Goal: Information Seeking & Learning: Learn about a topic

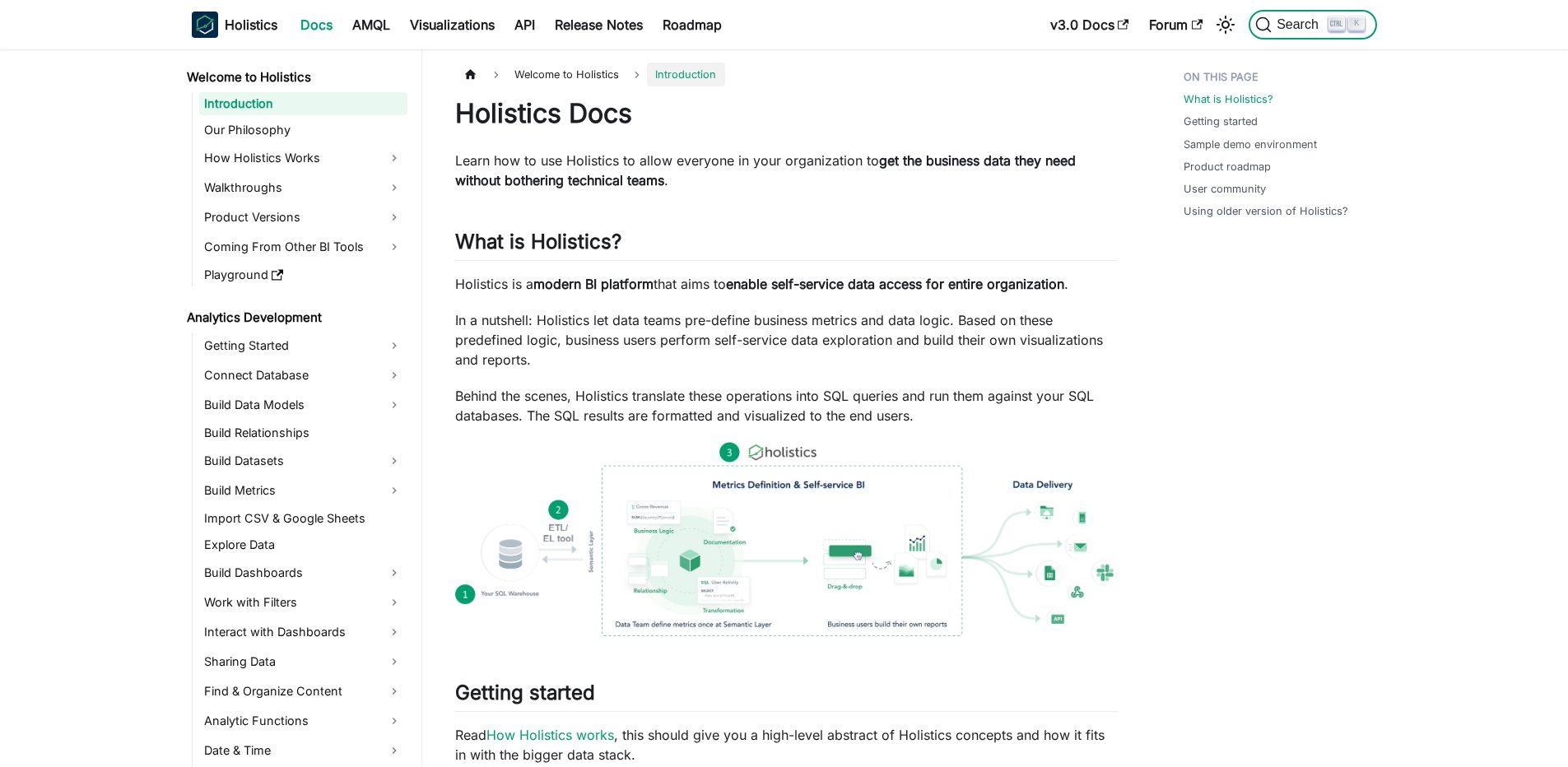
click at [1360, 18] on kbd "K" at bounding box center [1356, 24] width 17 height 15
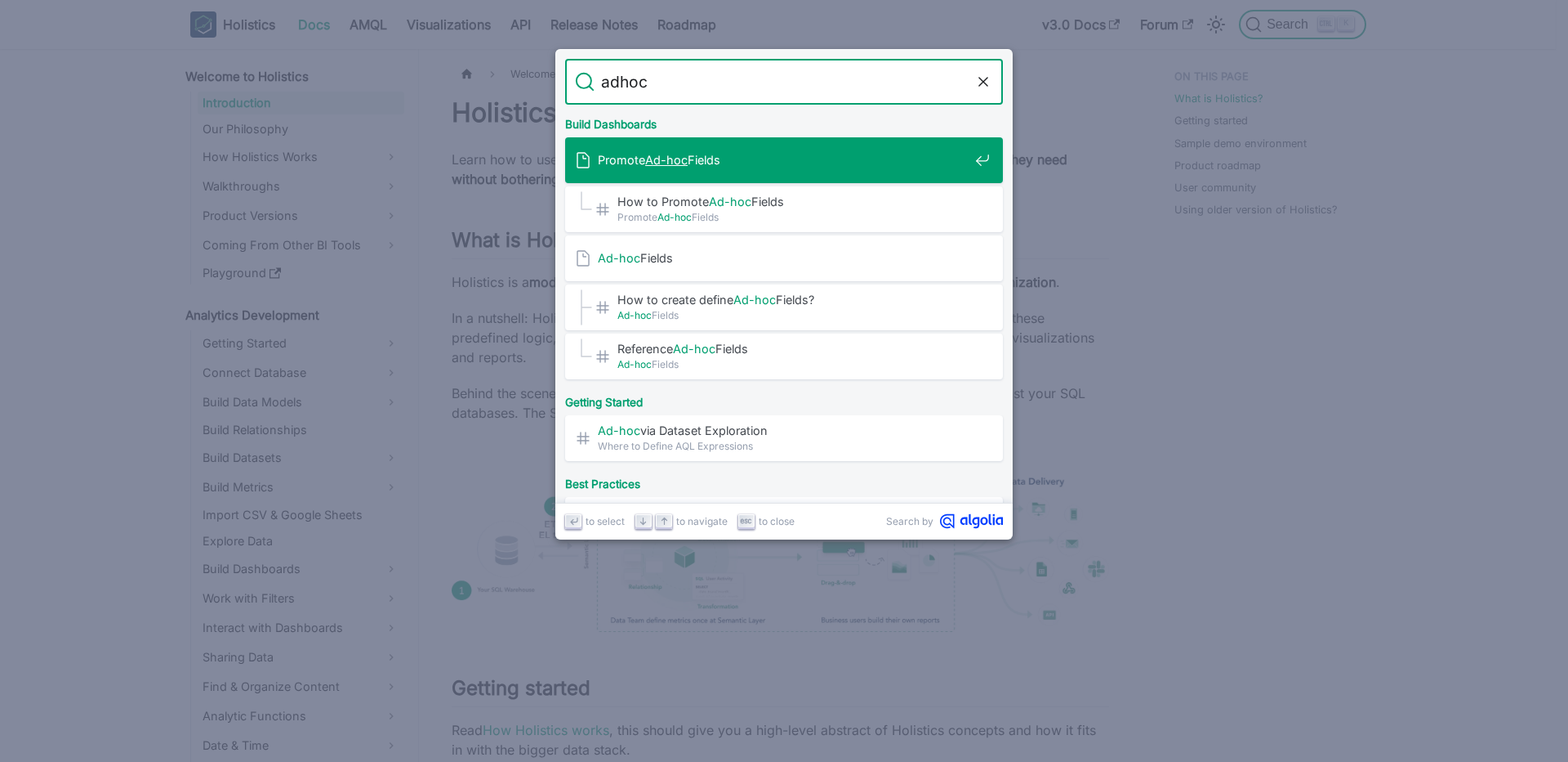
type input "adhoc"
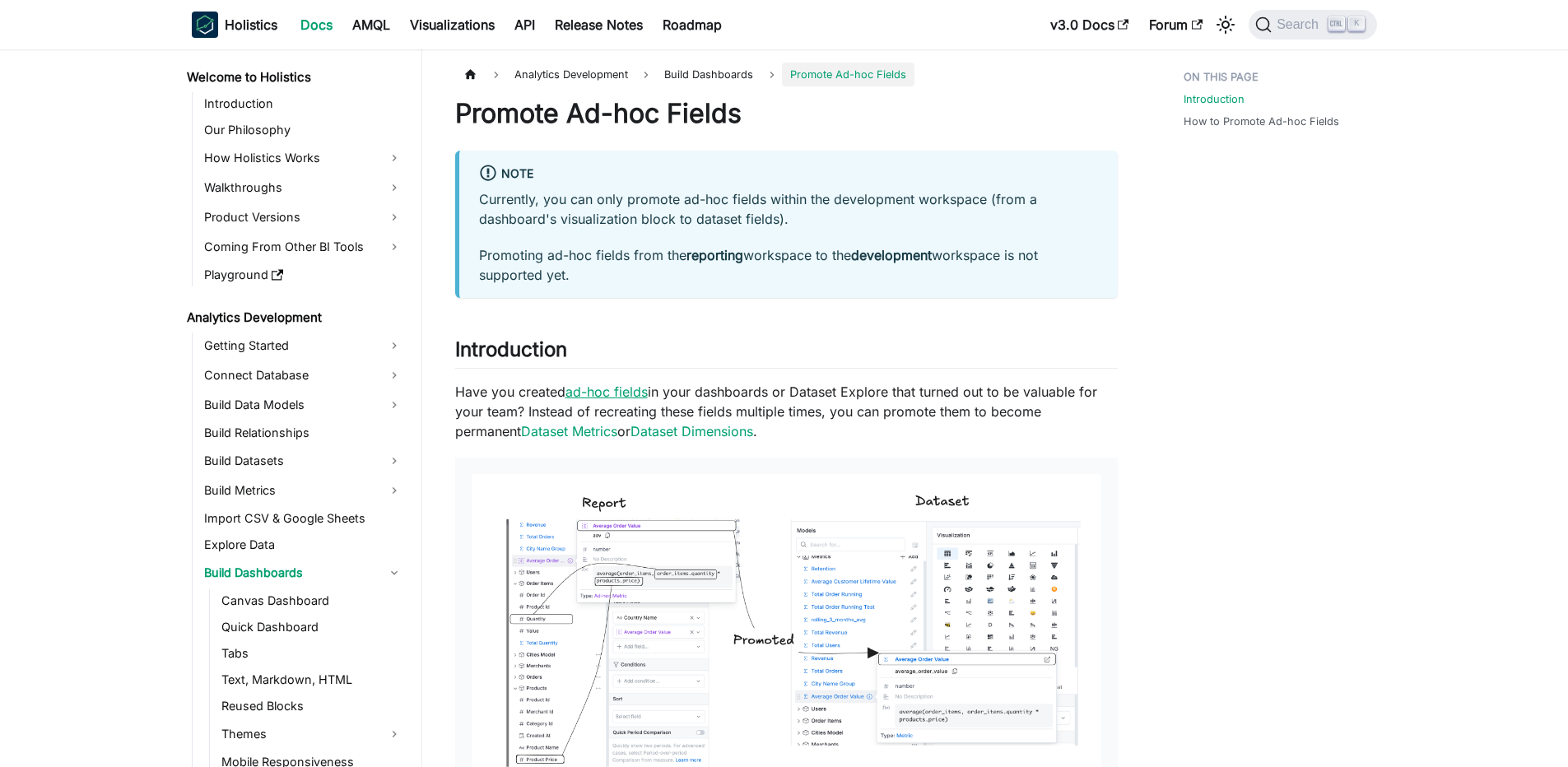
click at [631, 388] on link "ad-hoc fields" at bounding box center [606, 392] width 82 height 17
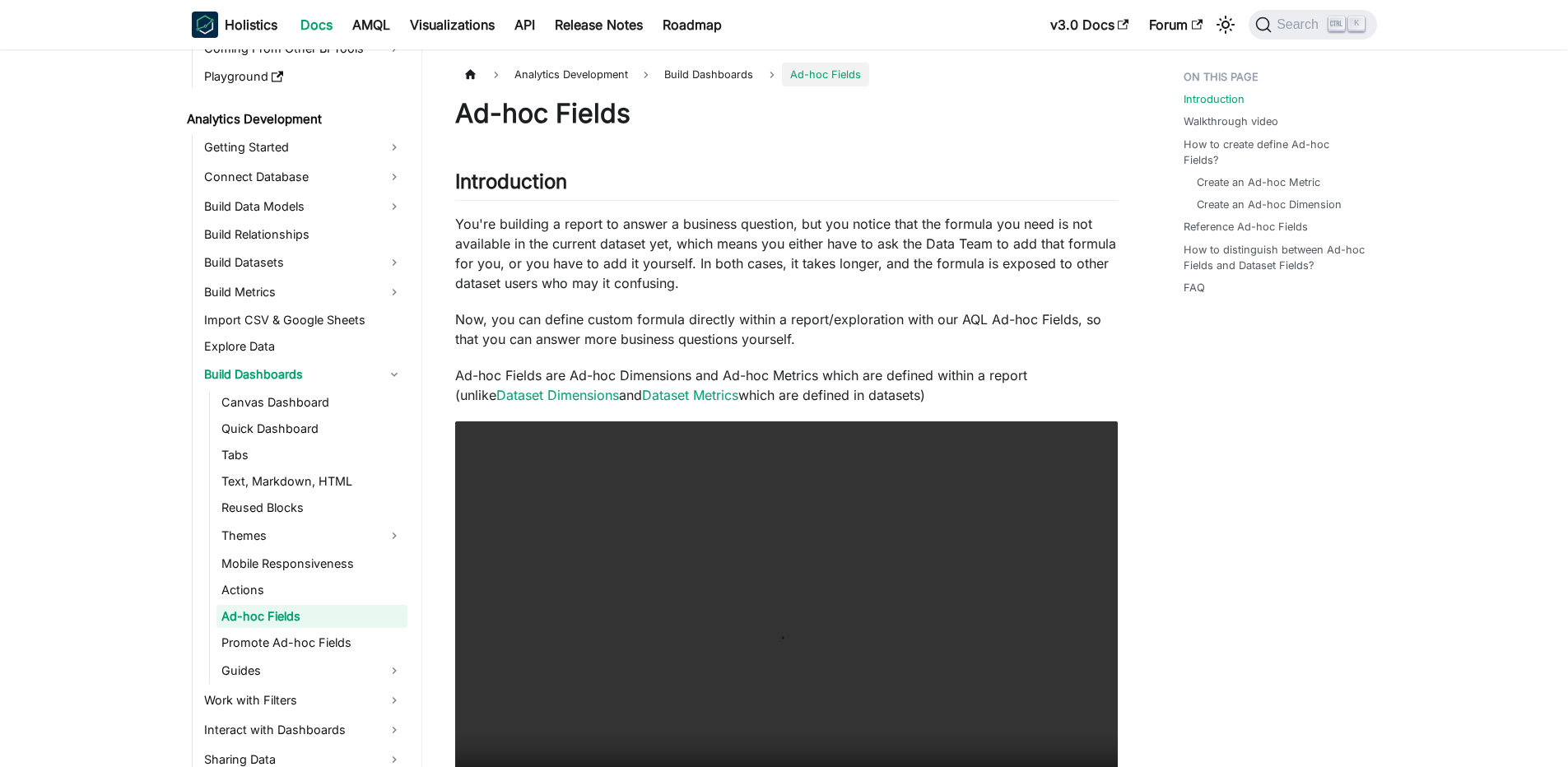
scroll to position [202, 0]
click at [680, 243] on p "You're building a report to answer a business question, but you notice that the…" at bounding box center [786, 252] width 663 height 79
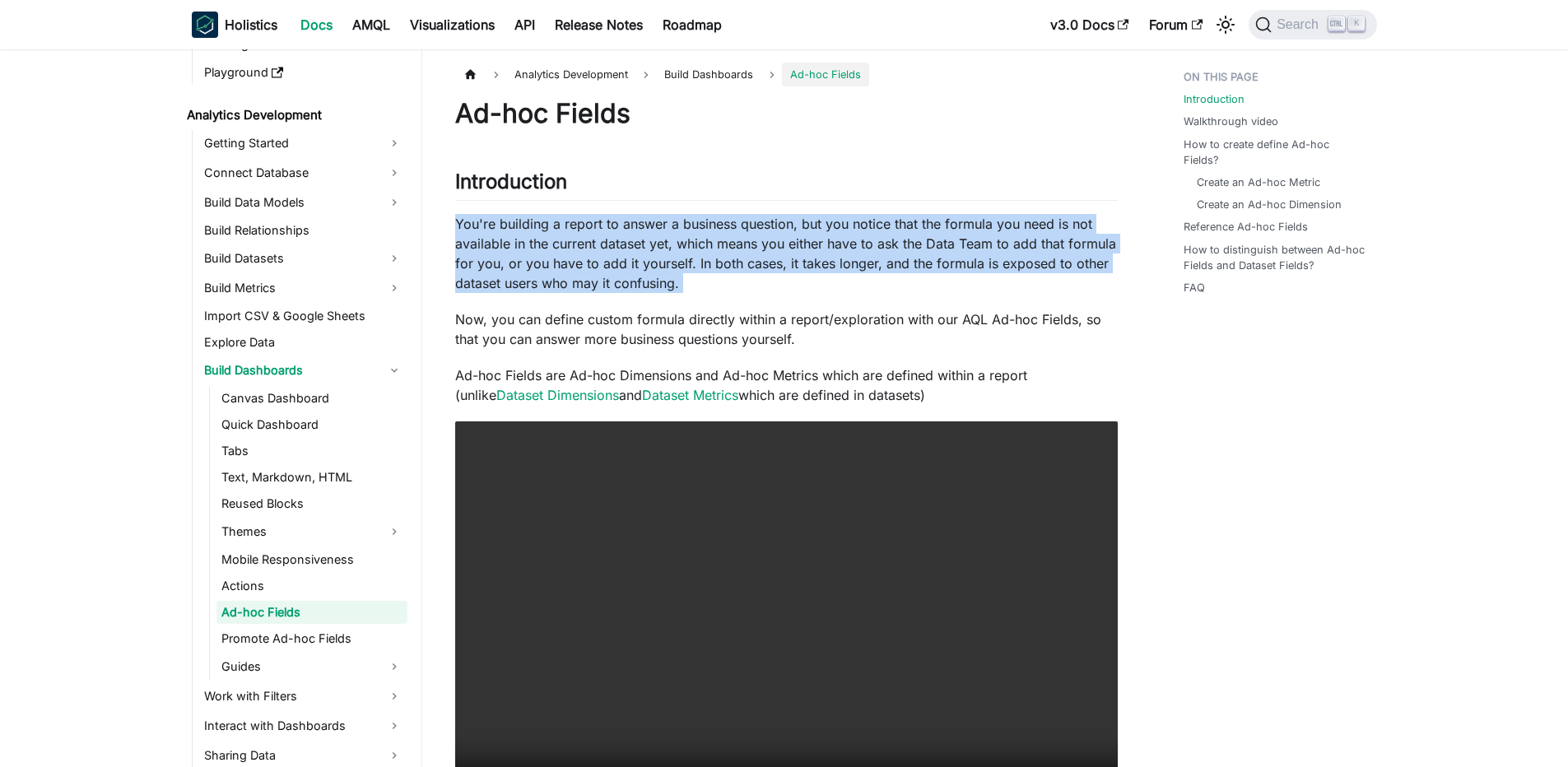
click at [690, 237] on p "You're building a report to answer a business question, but you notice that the…" at bounding box center [786, 252] width 663 height 79
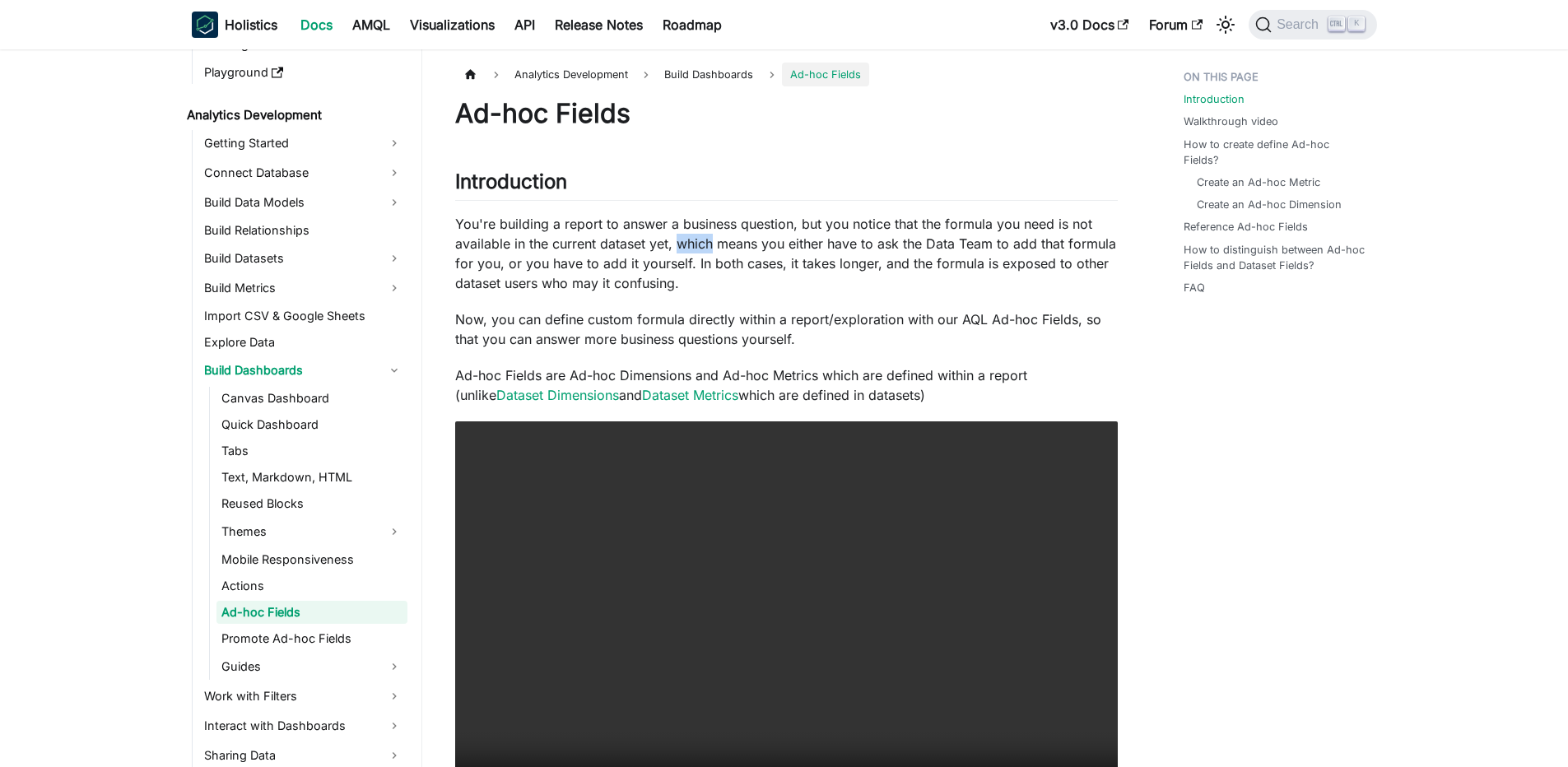
click at [690, 237] on p "You're building a report to answer a business question, but you notice that the…" at bounding box center [786, 252] width 663 height 79
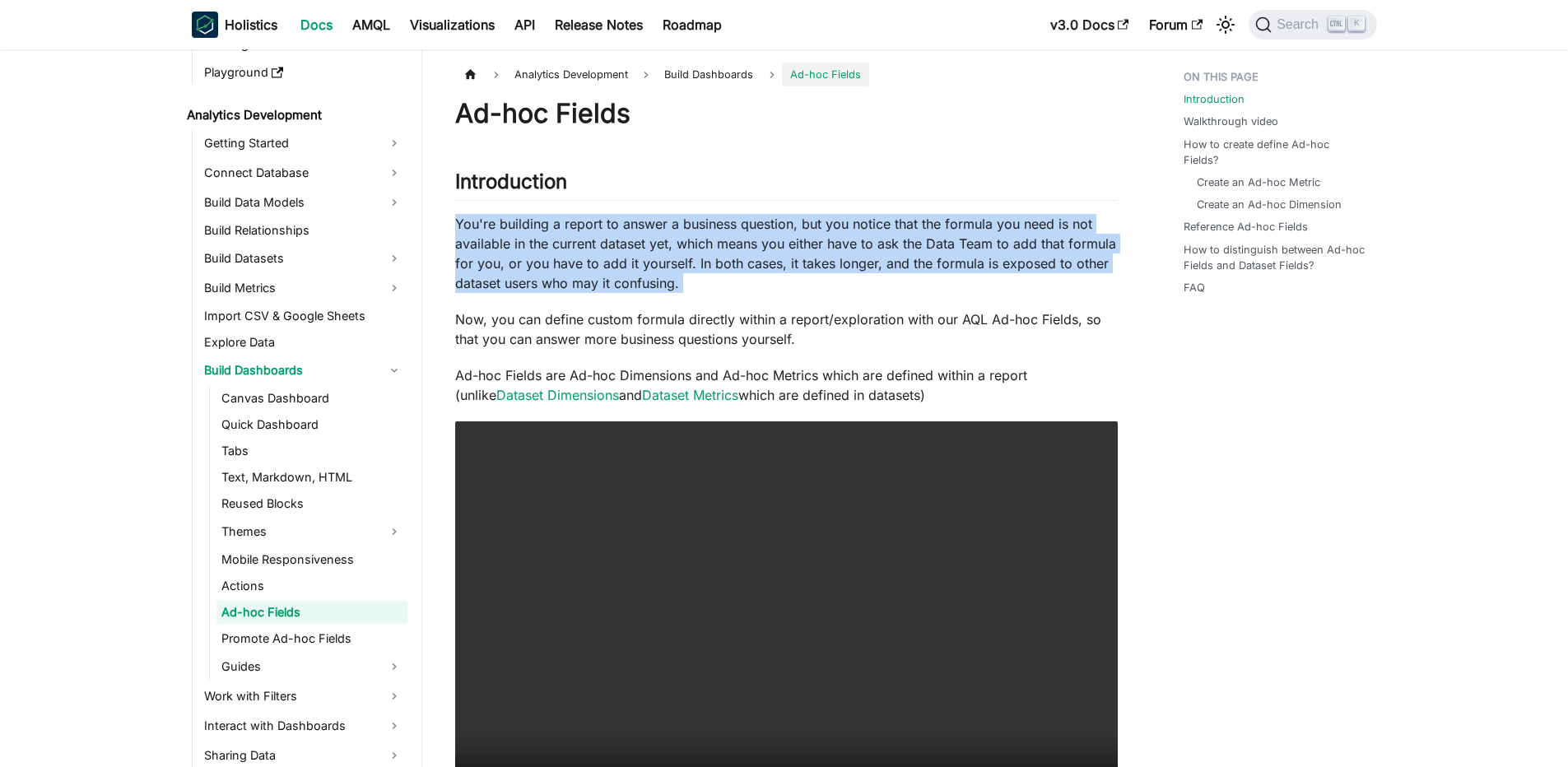
click at [690, 237] on p "You're building a report to answer a business question, but you notice that the…" at bounding box center [786, 252] width 663 height 79
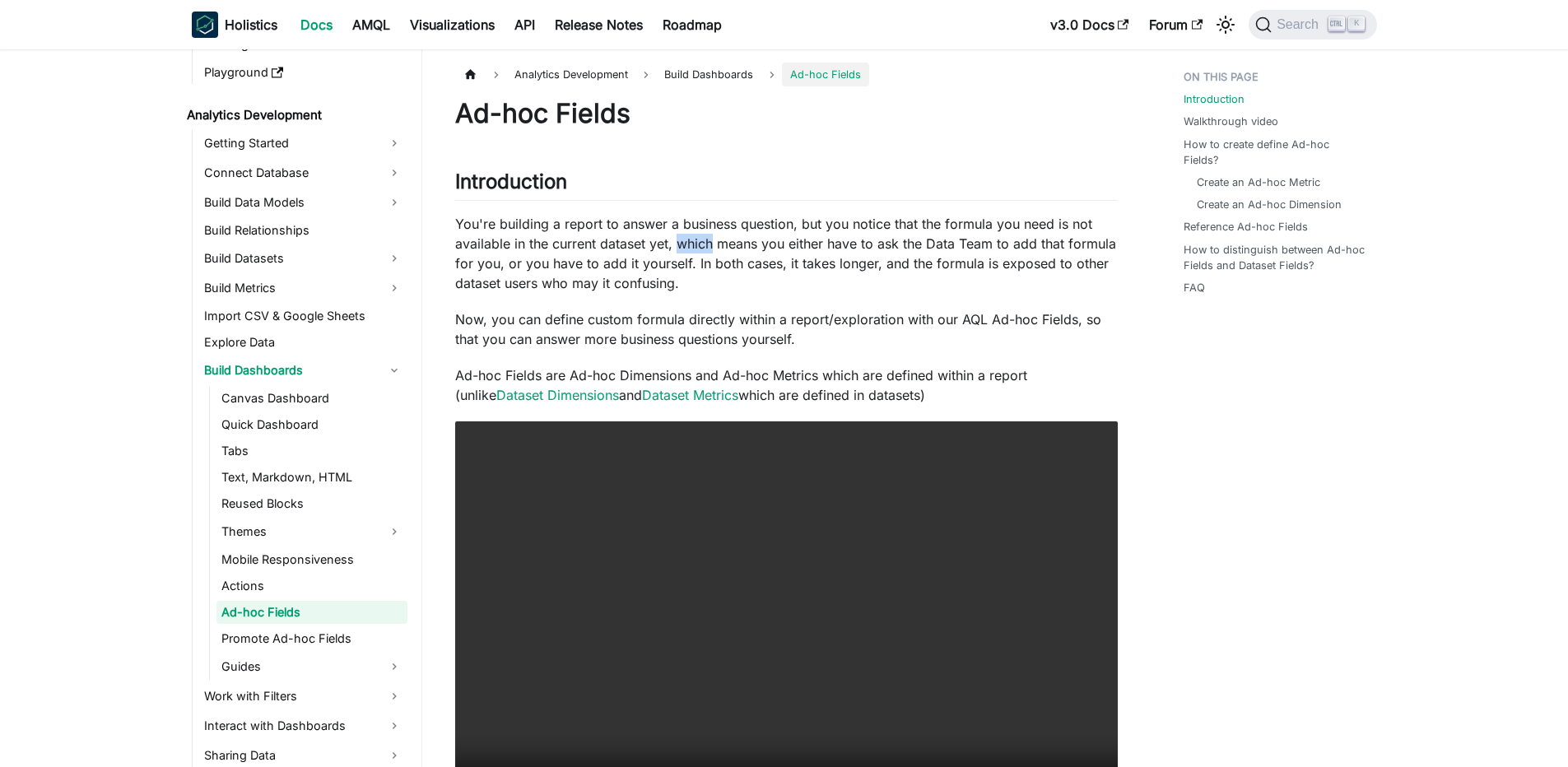
click at [690, 237] on p "You're building a report to answer a business question, but you notice that the…" at bounding box center [786, 252] width 663 height 79
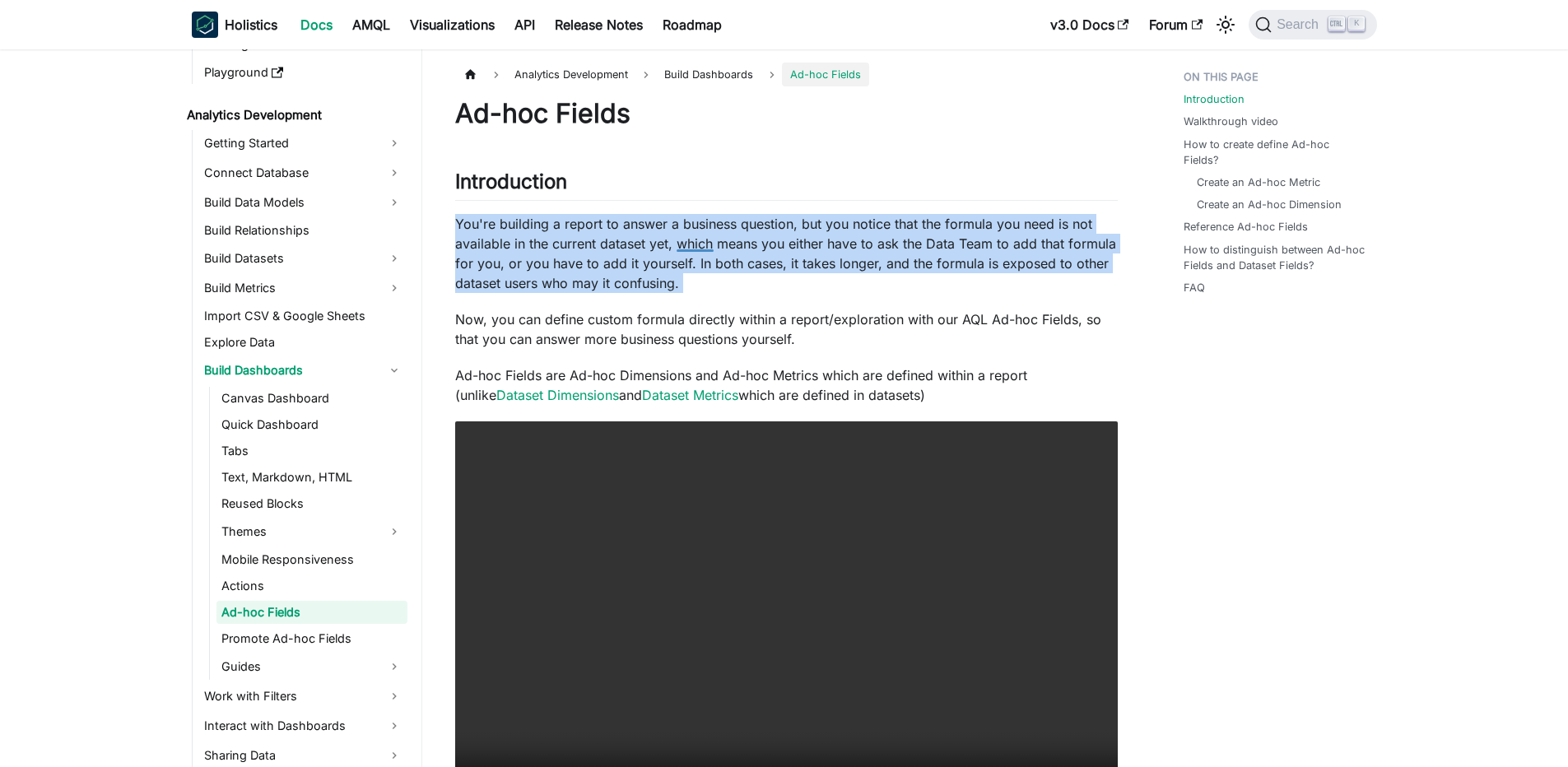
click at [690, 237] on p "You're building a report to answer a business question, but you notice that the…" at bounding box center [786, 252] width 663 height 79
click at [652, 260] on p "You're building a report to answer a business question, but you notice that the…" at bounding box center [786, 252] width 663 height 79
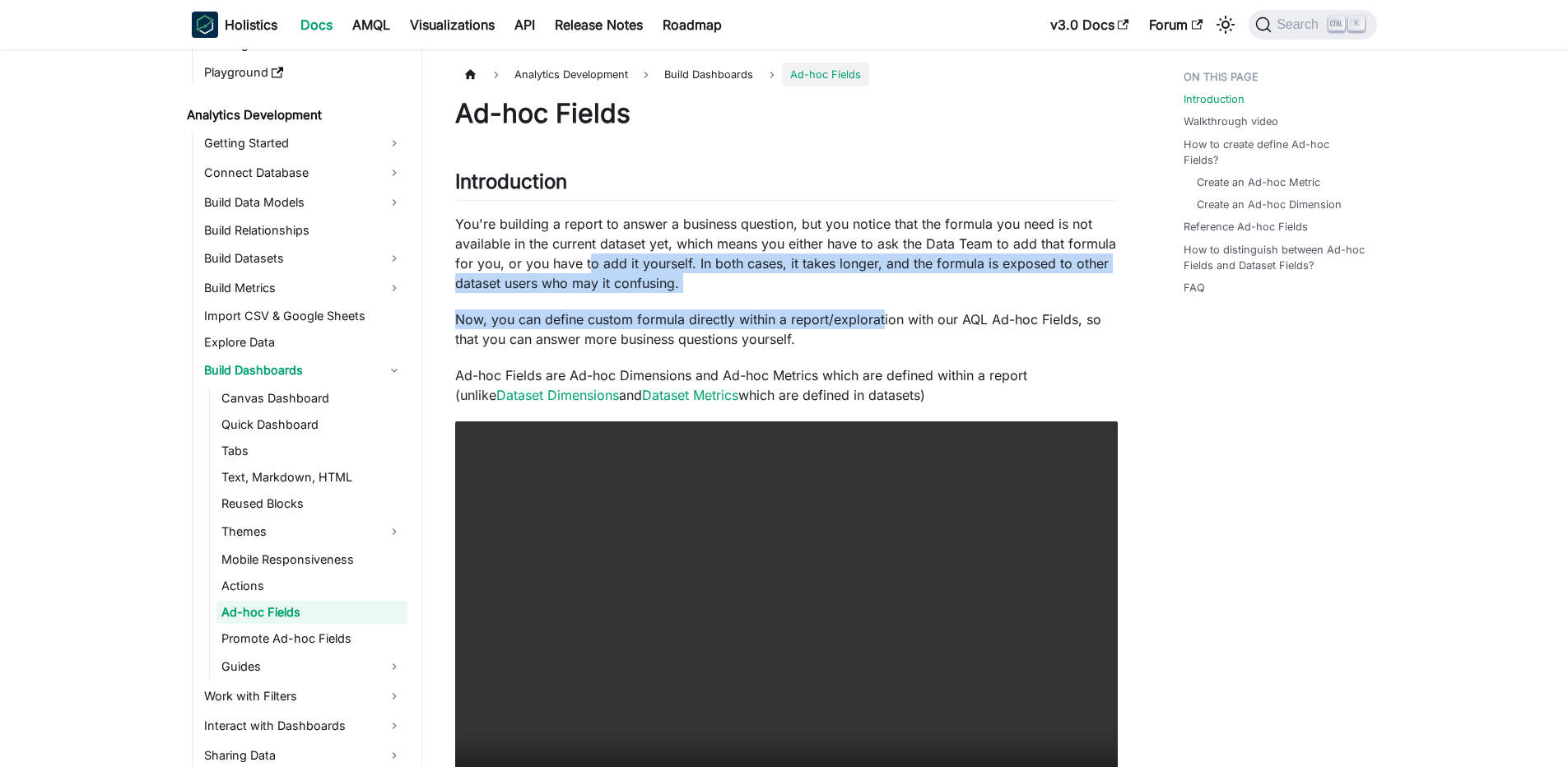
drag, startPoint x: 585, startPoint y: 258, endPoint x: 881, endPoint y: 329, distance: 304.4
click at [881, 329] on p "Now, you can define custom formula directly within a report/exploration with ou…" at bounding box center [786, 329] width 663 height 40
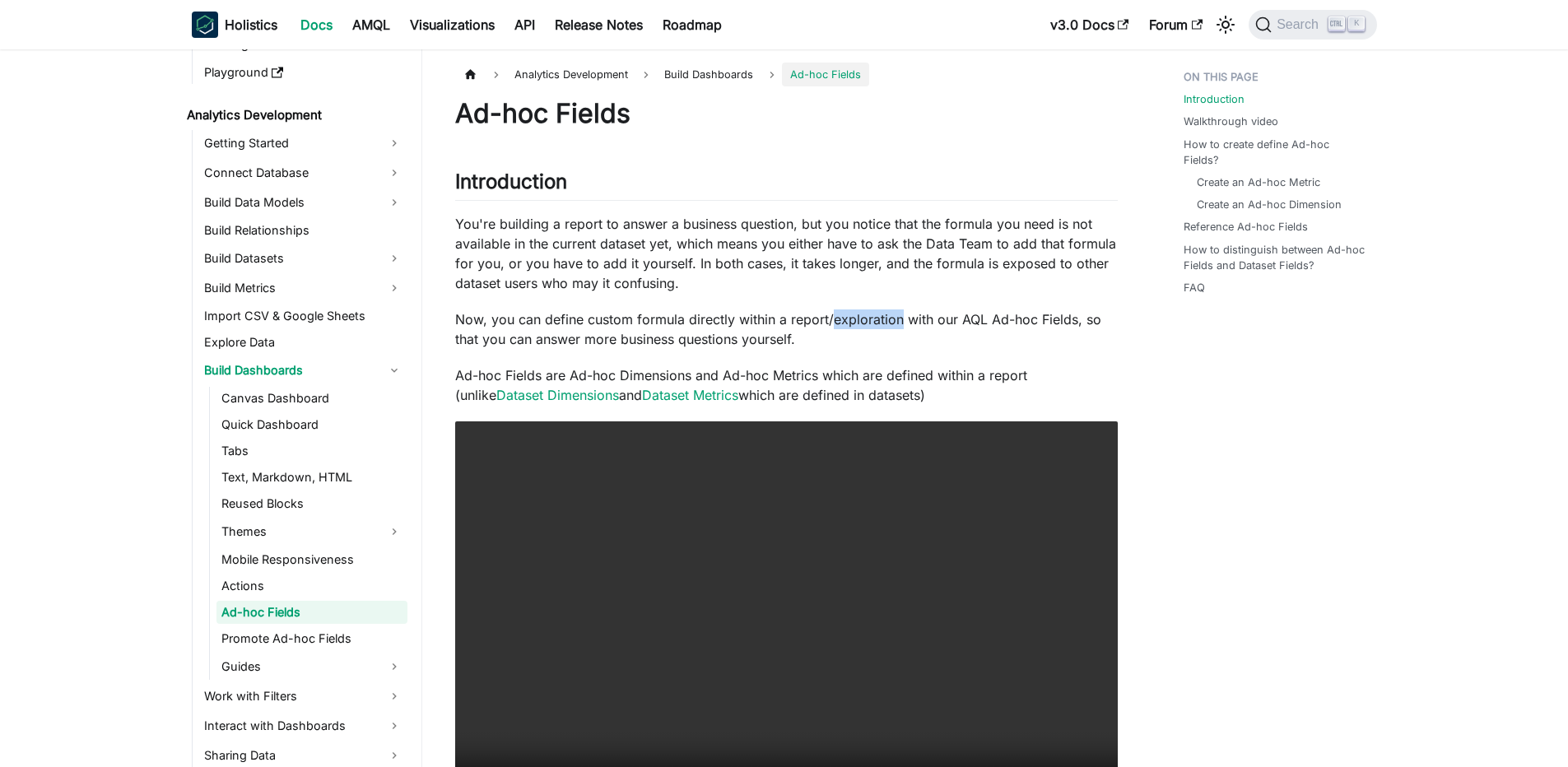
click at [881, 329] on p "Now, you can define custom formula directly within a report/exploration with ou…" at bounding box center [786, 329] width 663 height 40
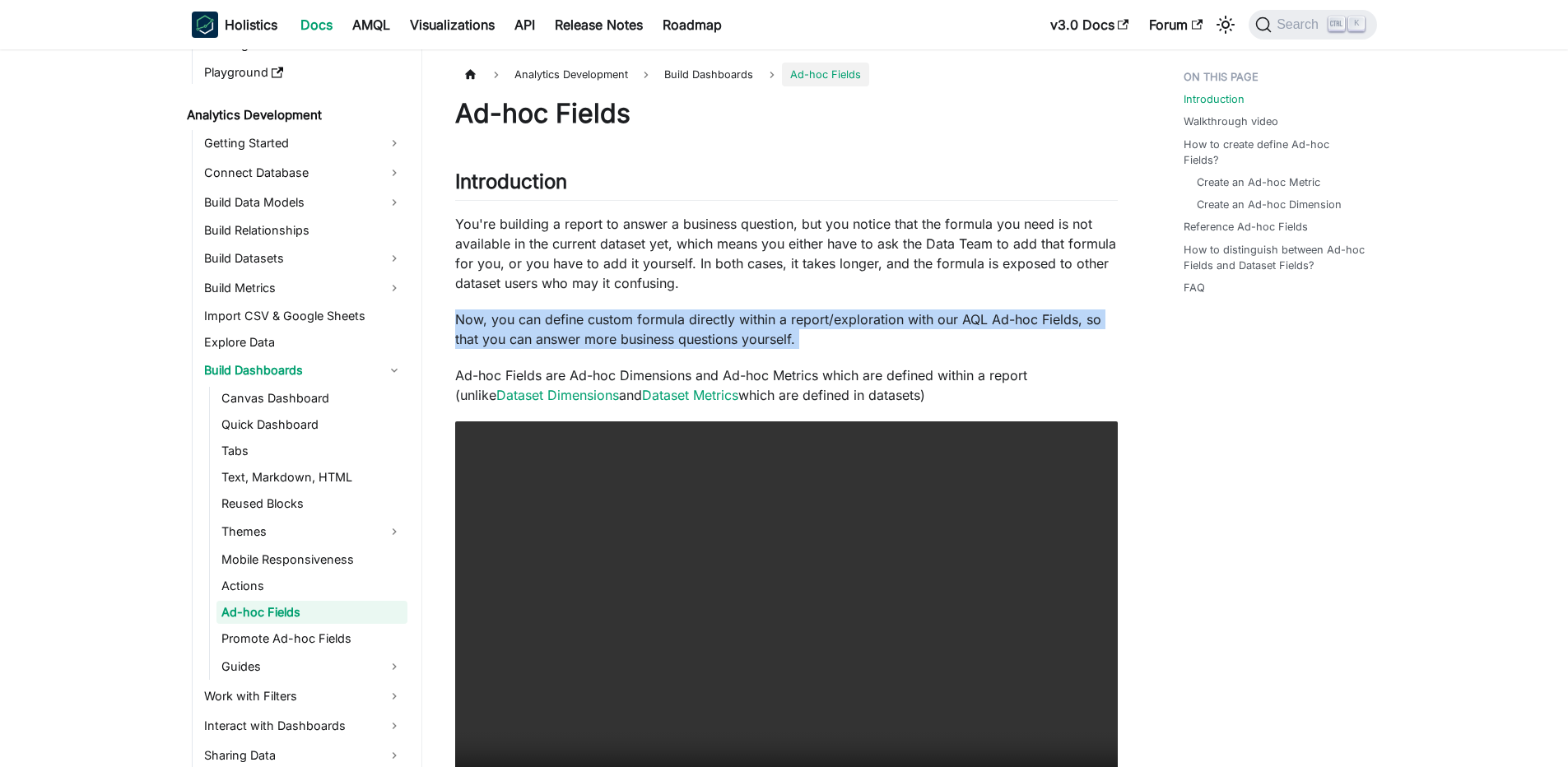
click at [881, 329] on p "Now, you can define custom formula directly within a report/exploration with ou…" at bounding box center [786, 329] width 663 height 40
click at [851, 324] on p "Now, you can define custom formula directly within a report/exploration with ou…" at bounding box center [786, 329] width 663 height 40
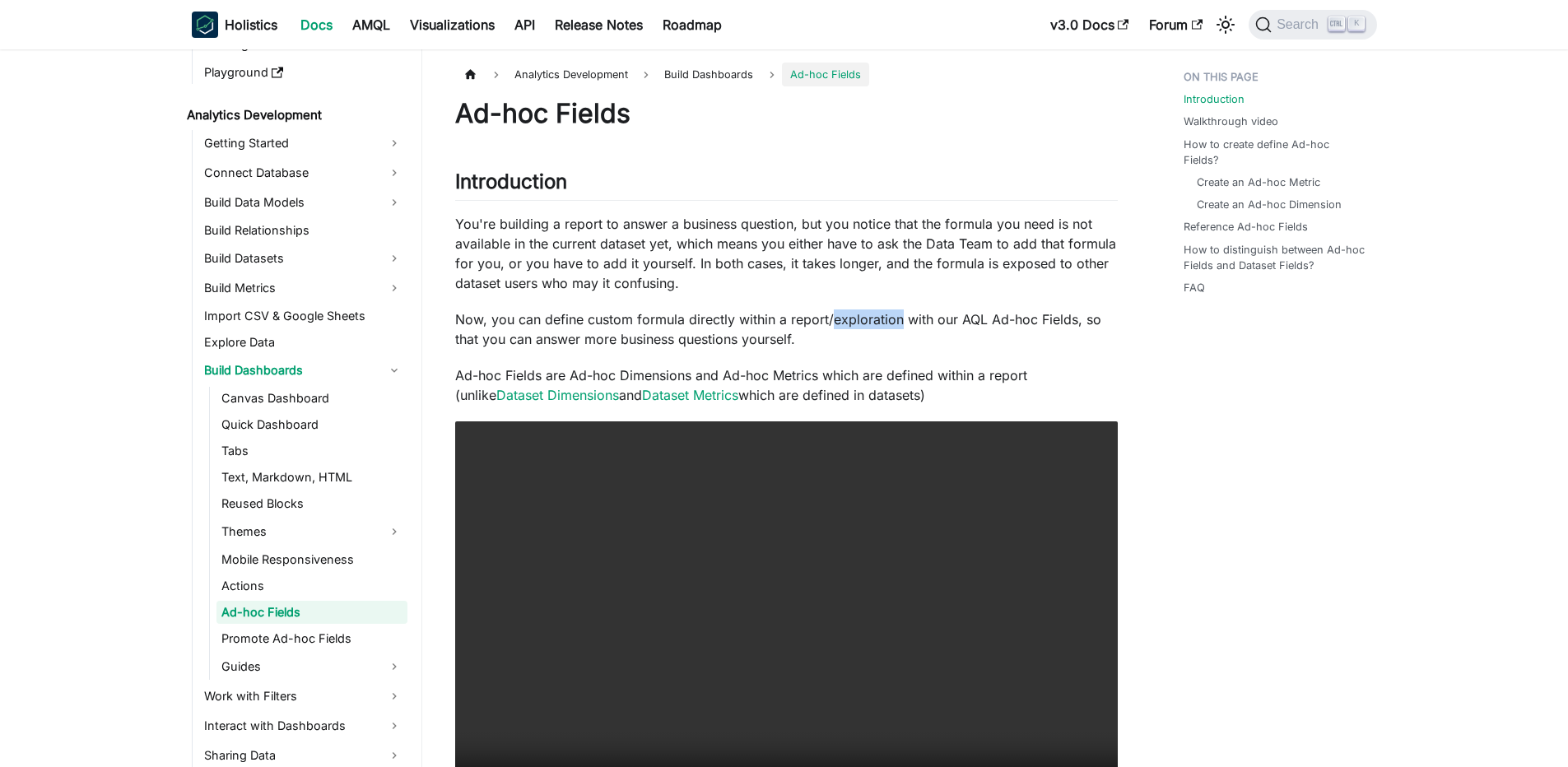
click at [851, 324] on p "Now, you can define custom formula directly within a report/exploration with ou…" at bounding box center [786, 329] width 663 height 40
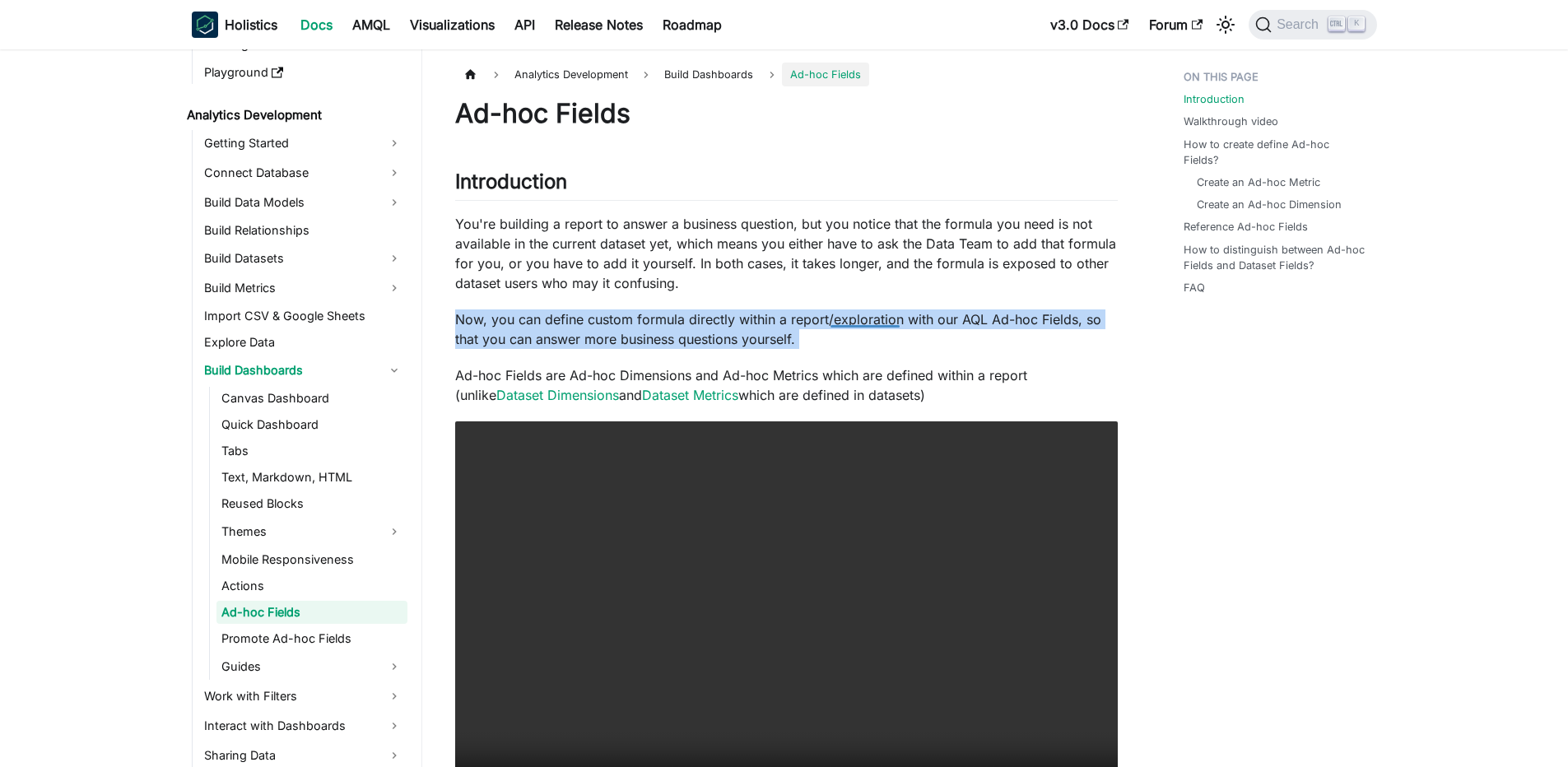
click at [851, 324] on p "Now, you can define custom formula directly within a report/exploration with ou…" at bounding box center [786, 329] width 663 height 40
click at [806, 322] on p "Now, you can define custom formula directly within a report/exploration with ou…" at bounding box center [786, 329] width 663 height 40
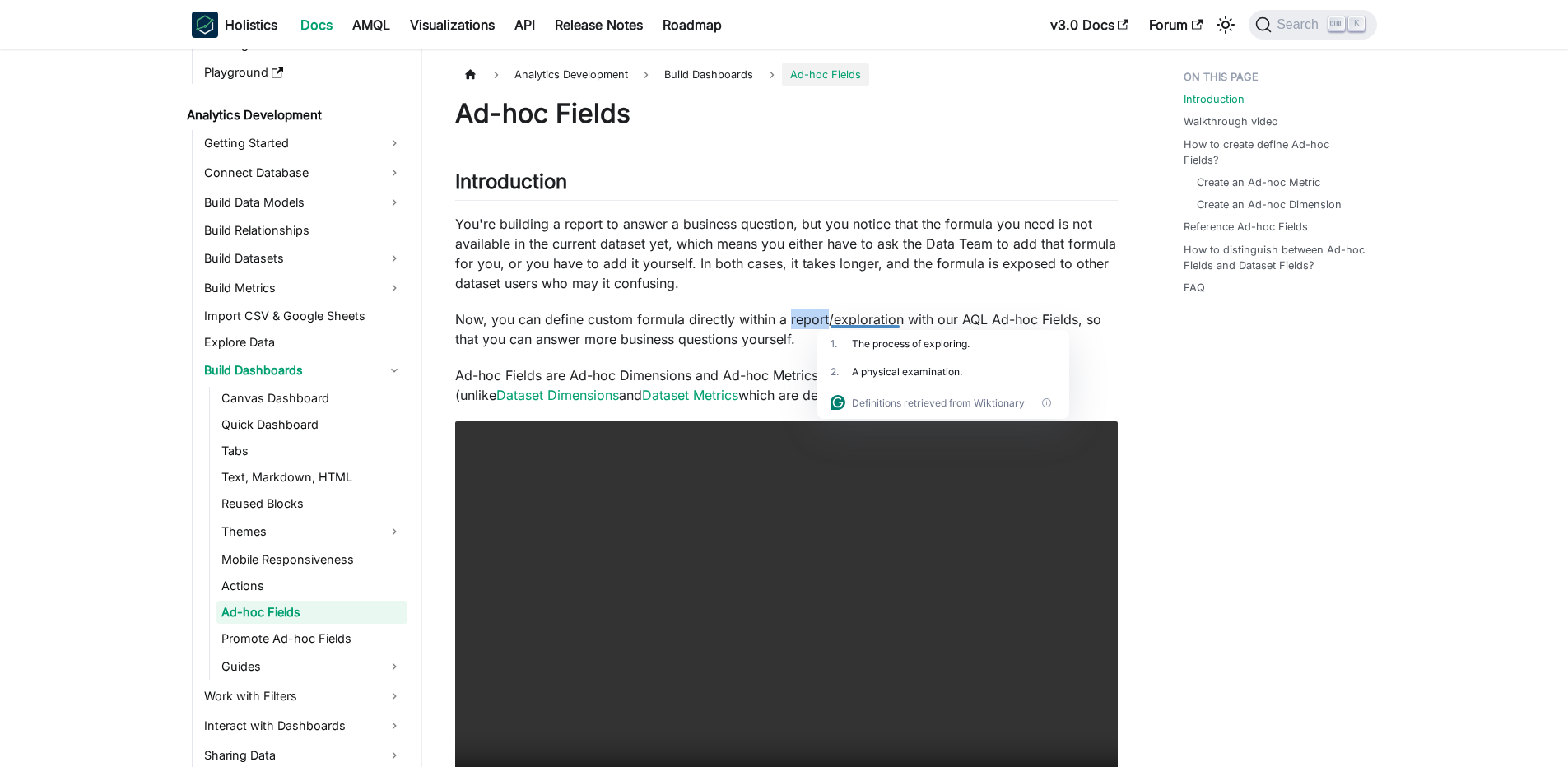
click at [806, 322] on p "Now, you can define custom formula directly within a report/exploration with ou…" at bounding box center [786, 329] width 663 height 40
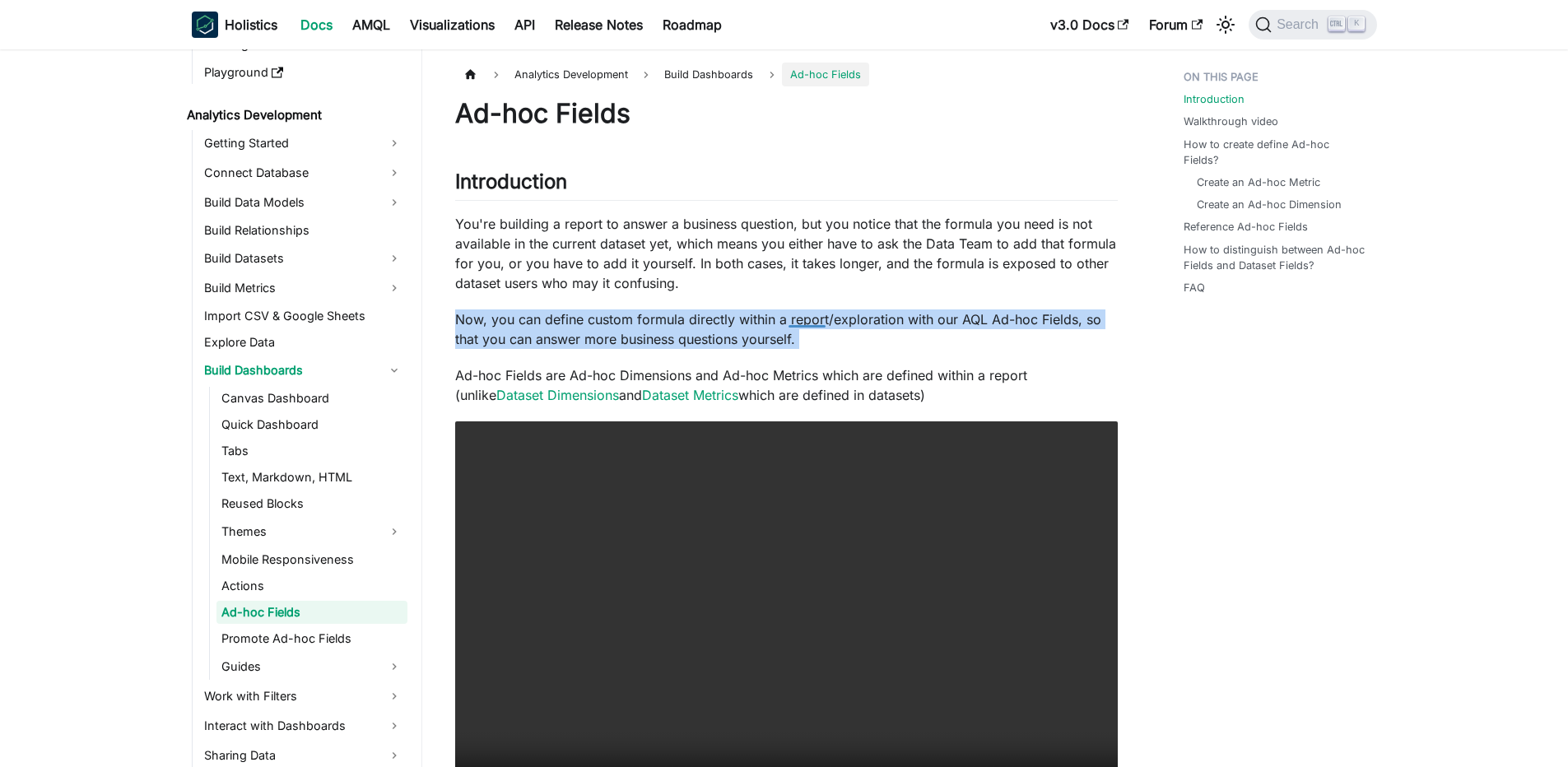
click at [806, 322] on p "Now, you can define custom formula directly within a report/exploration with ou…" at bounding box center [786, 329] width 663 height 40
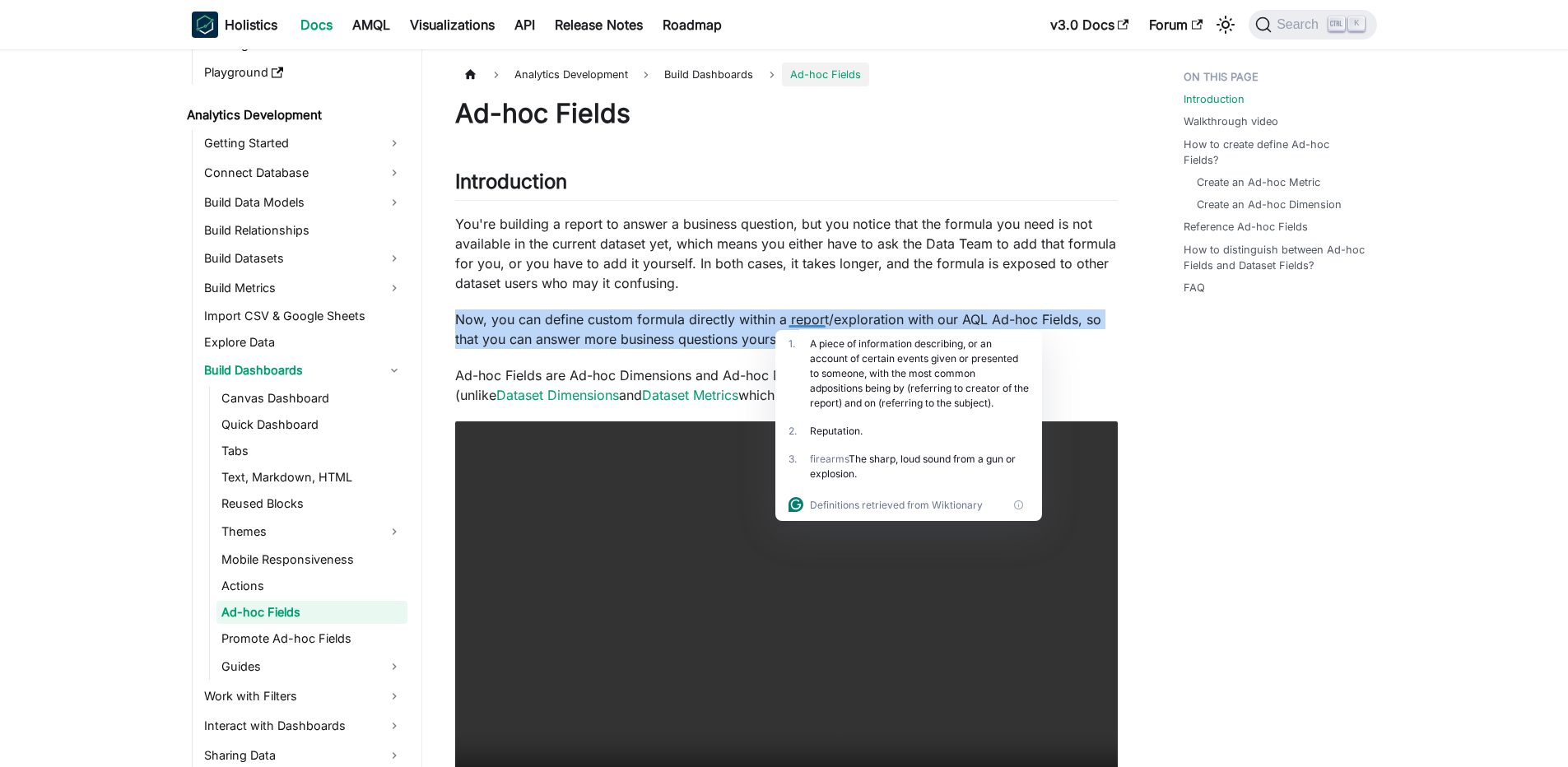
click at [822, 310] on p "Now, you can define custom formula directly within a report/exploration with ou…" at bounding box center [786, 329] width 663 height 40
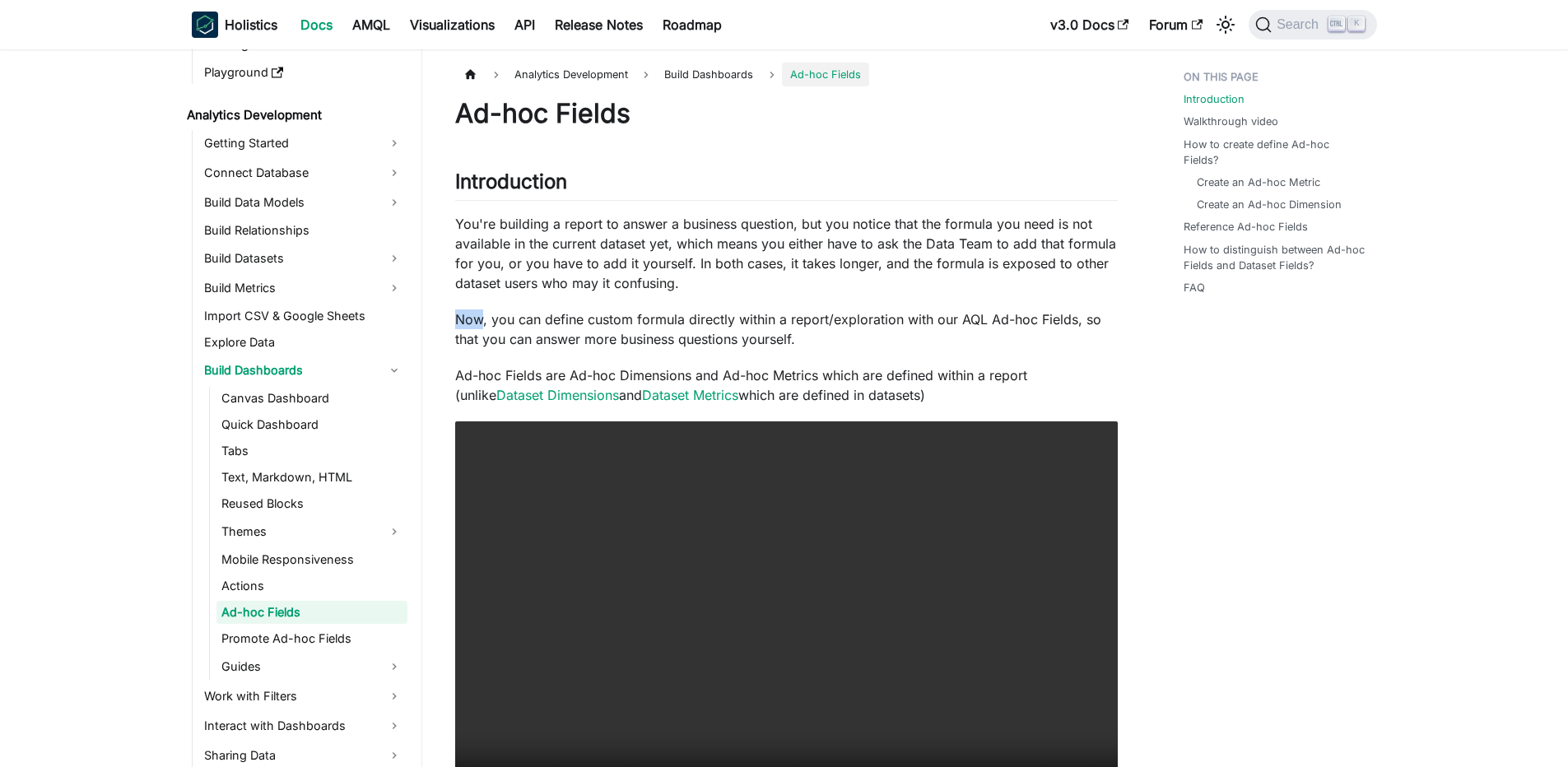
click at [822, 310] on p "Now, you can define custom formula directly within a report/exploration with ou…" at bounding box center [786, 329] width 663 height 40
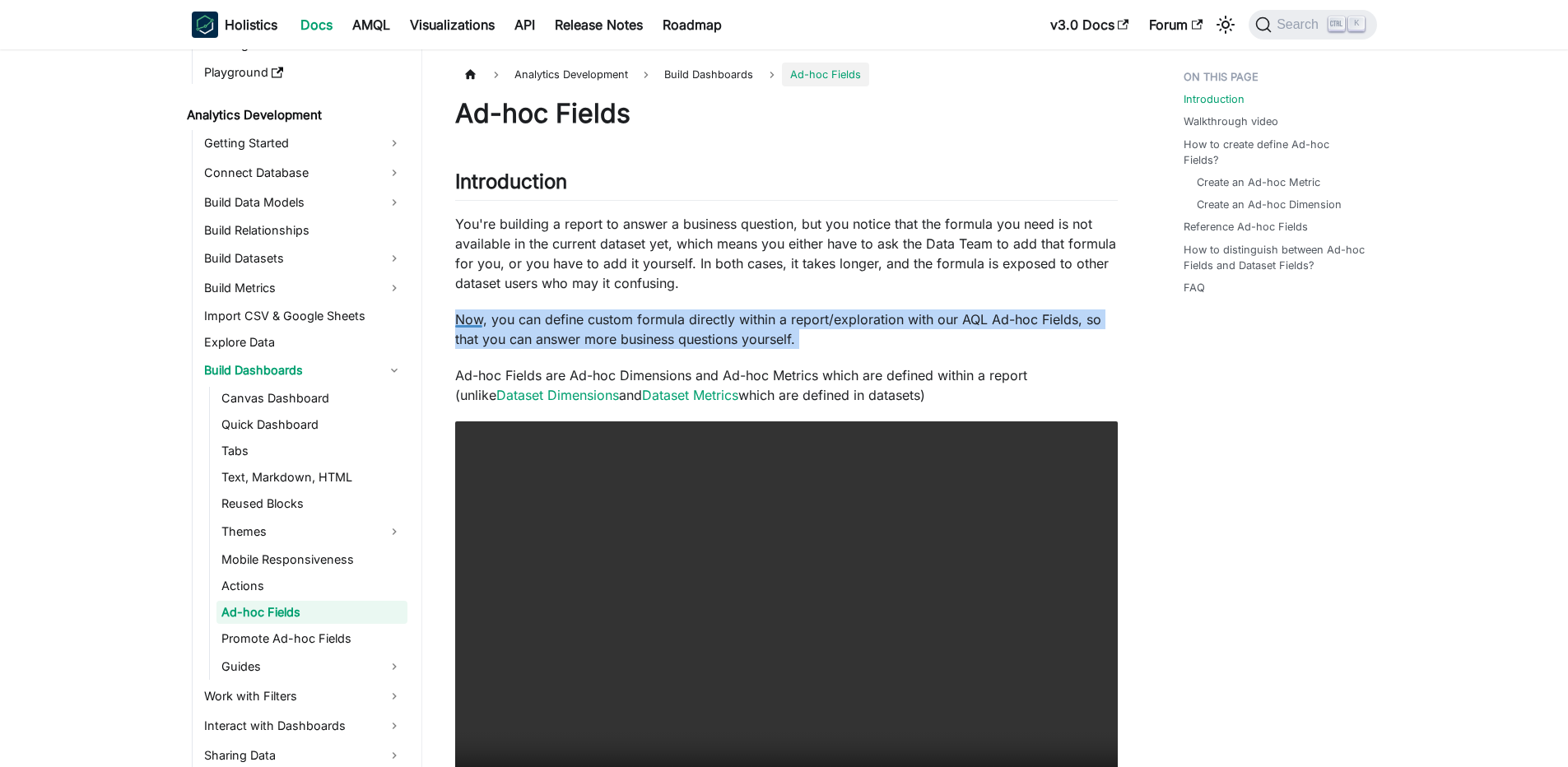
click at [822, 310] on p "Now, you can define custom formula directly within a report/exploration with ou…" at bounding box center [786, 329] width 663 height 40
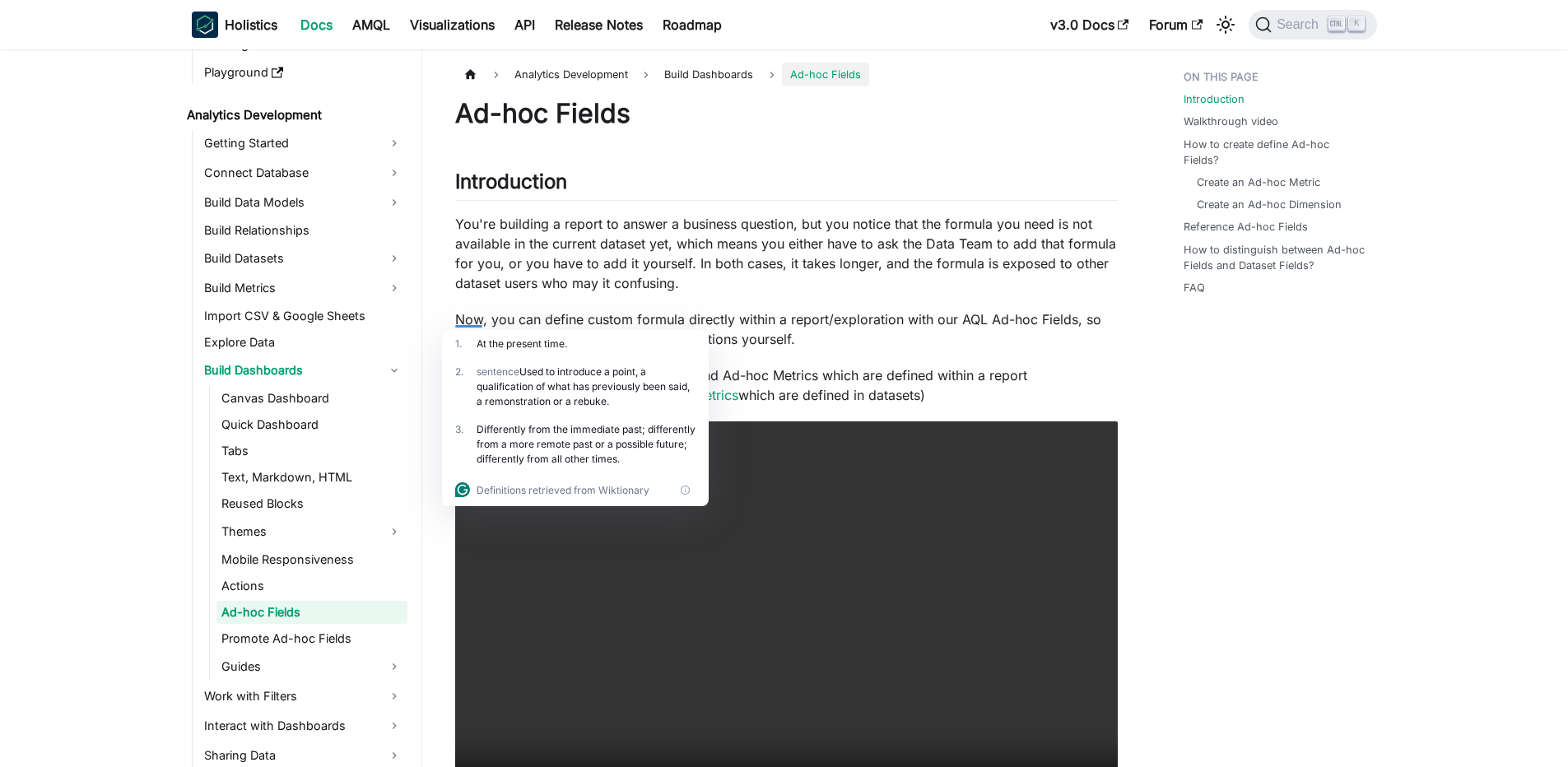
click at [873, 258] on p "You're building a report to answer a business question, but you notice that the…" at bounding box center [786, 252] width 663 height 79
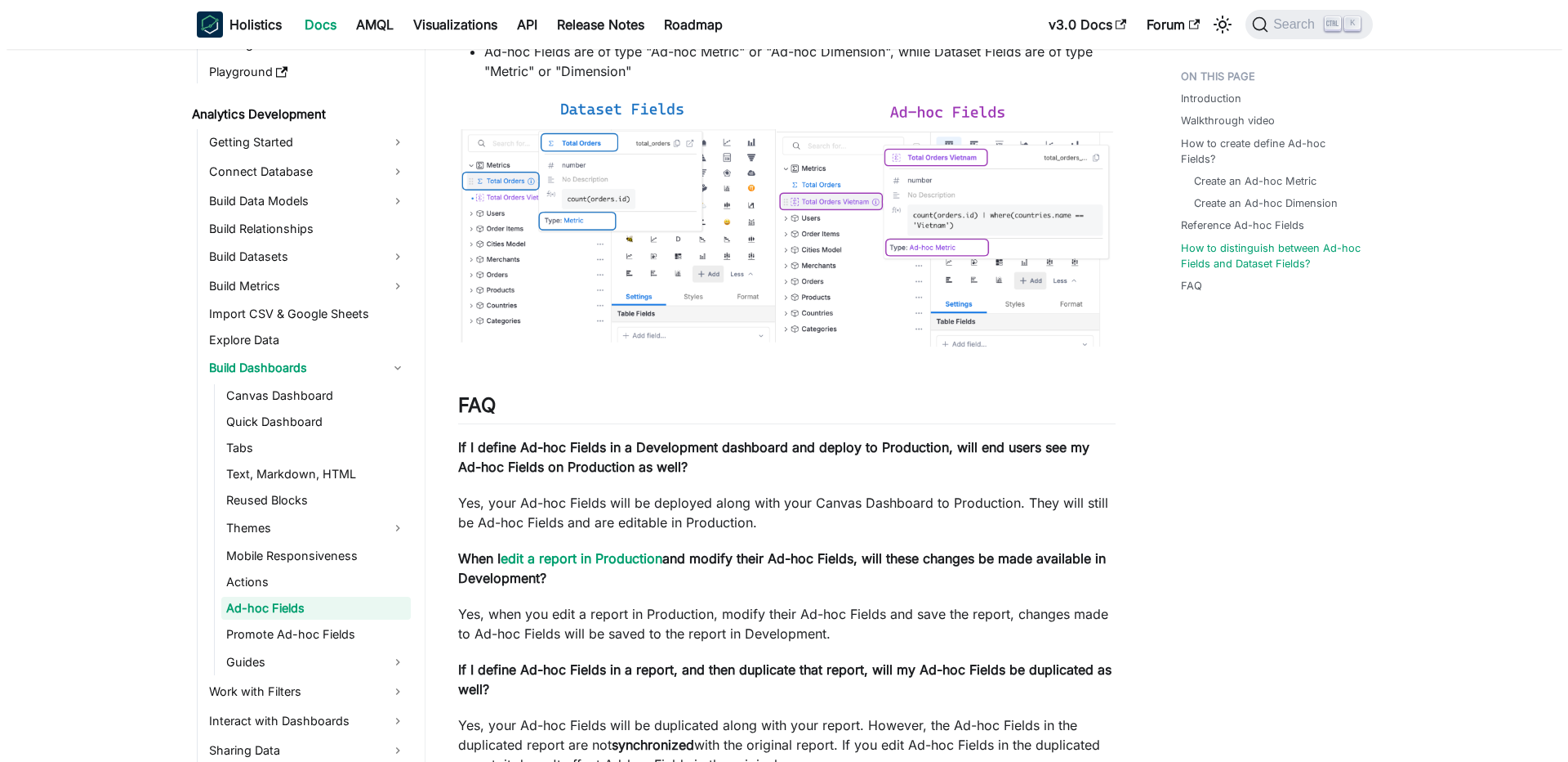
scroll to position [3530, 0]
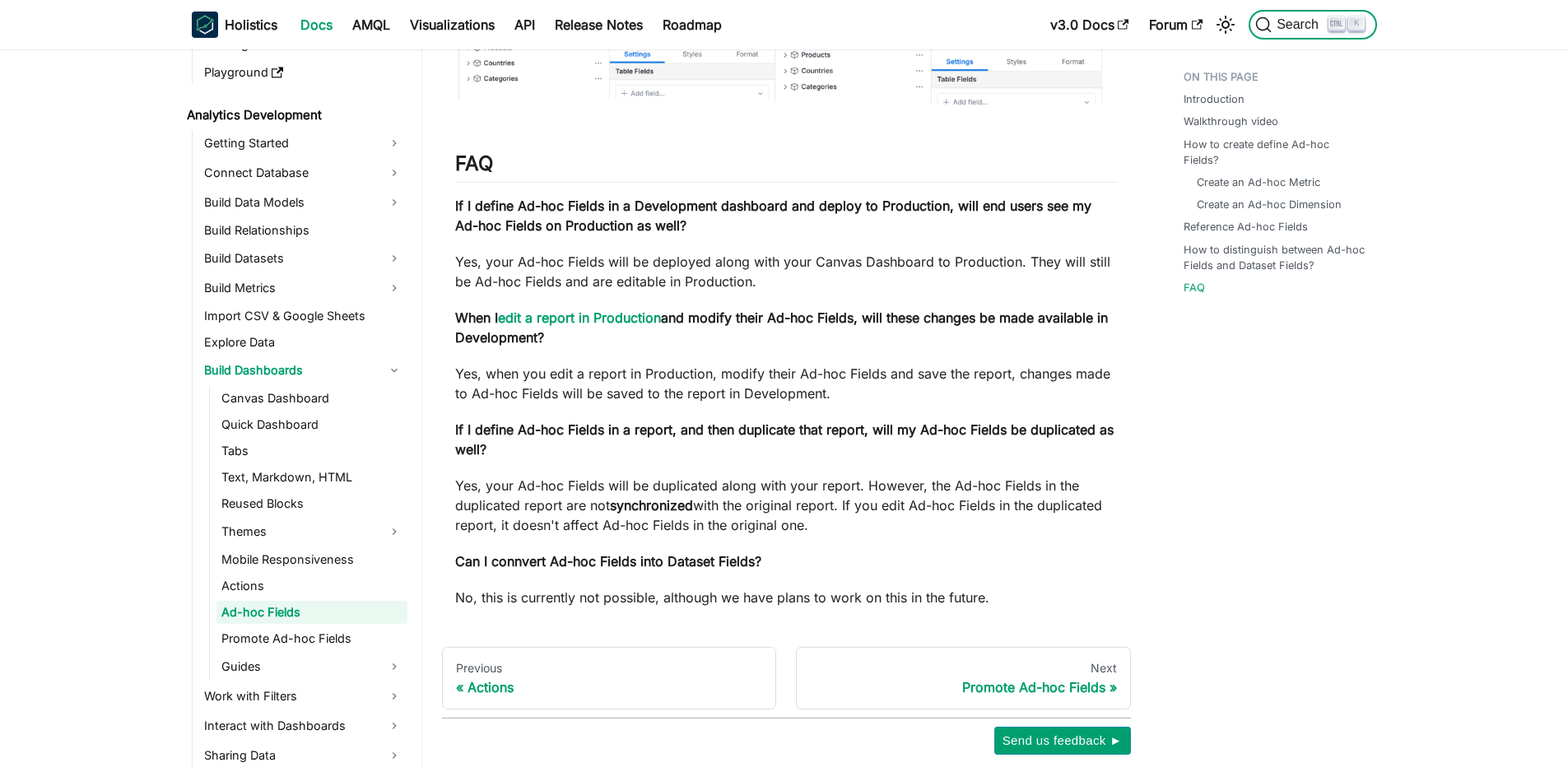
click at [1312, 32] on span "Search" at bounding box center [1291, 25] width 73 height 17
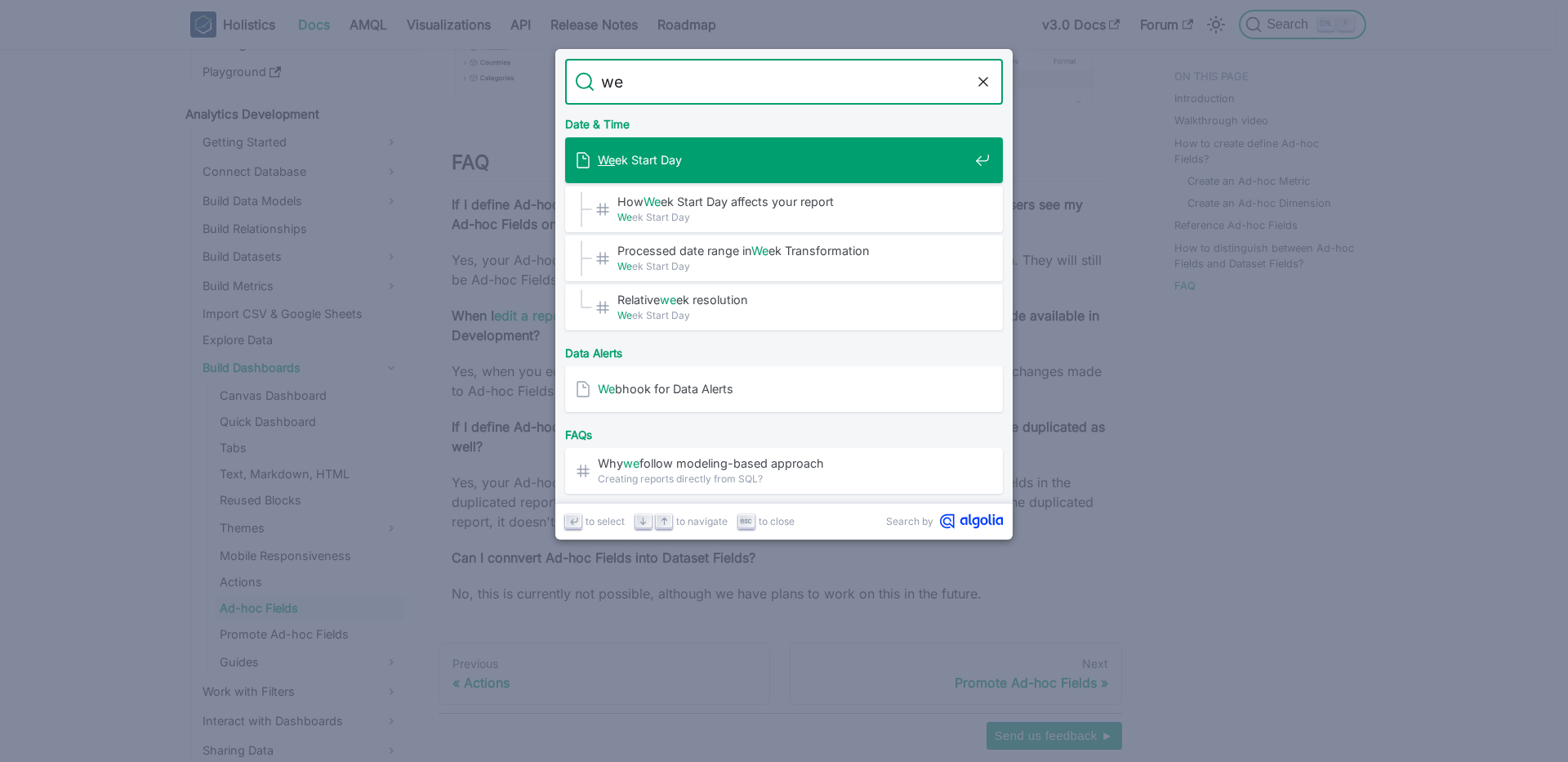
type input "web"
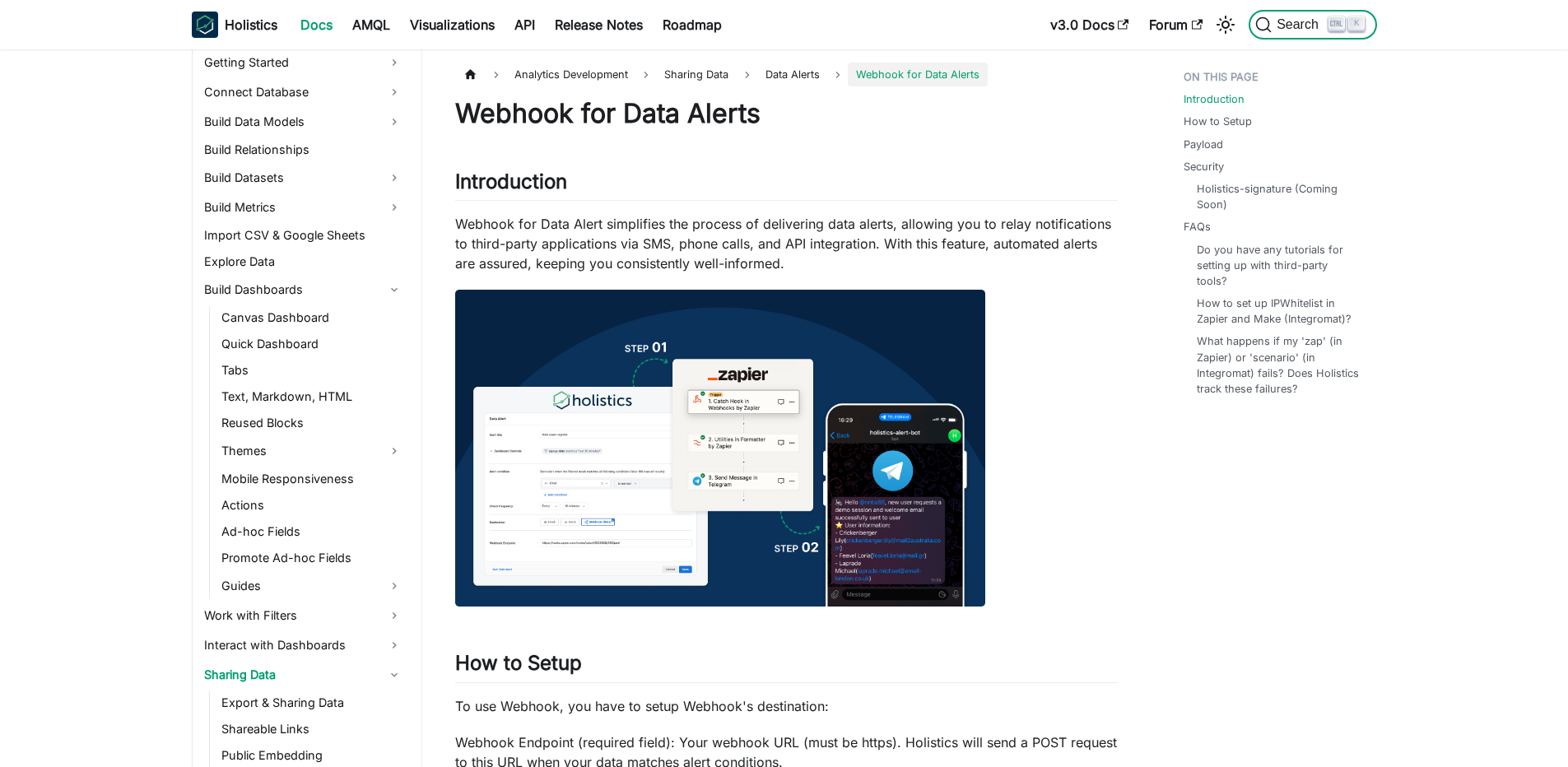
scroll to position [347, 0]
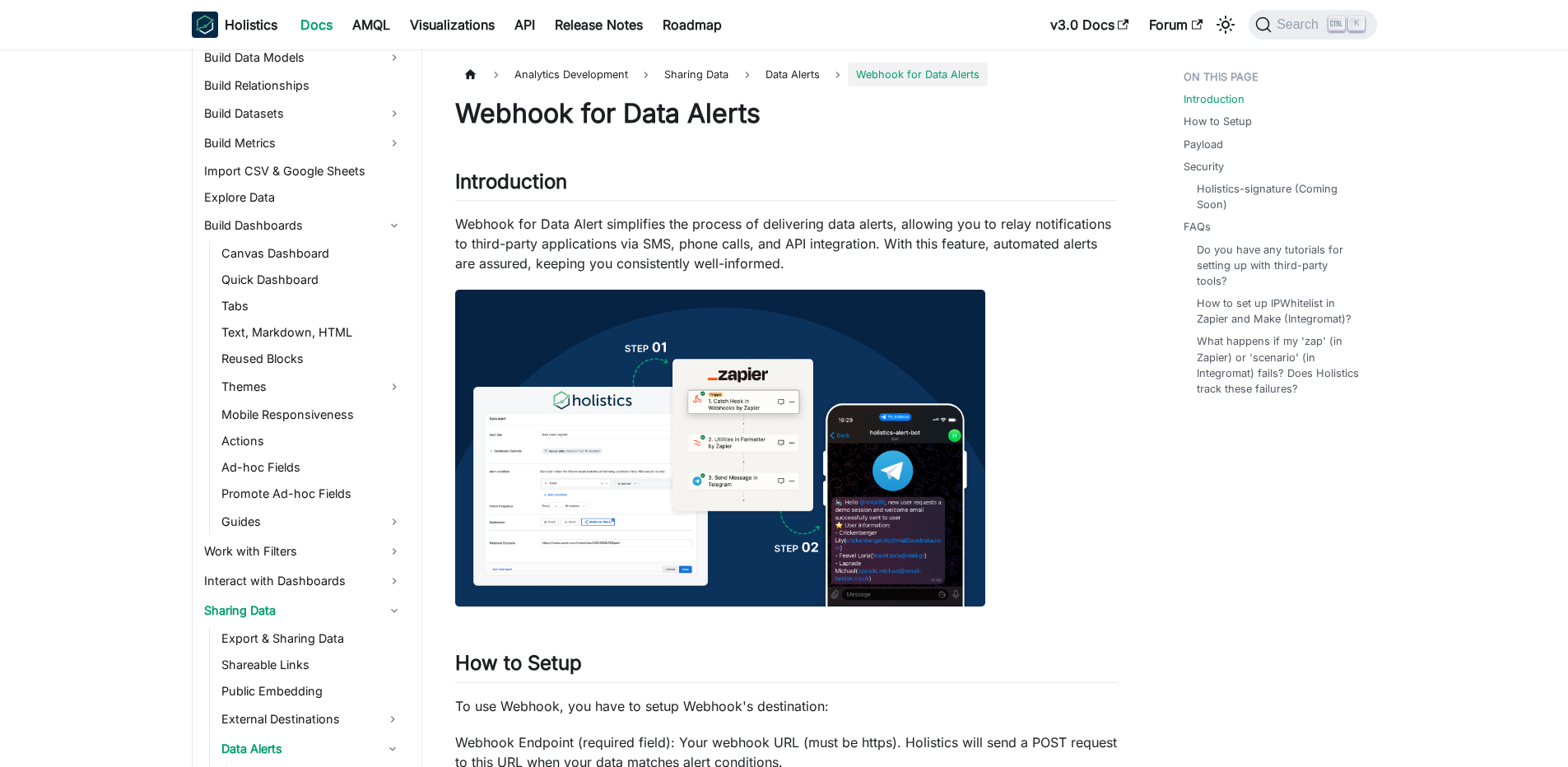
click at [811, 225] on p "Webhook for Data Alert simplifies the process of delivering data alerts, allowi…" at bounding box center [786, 243] width 663 height 59
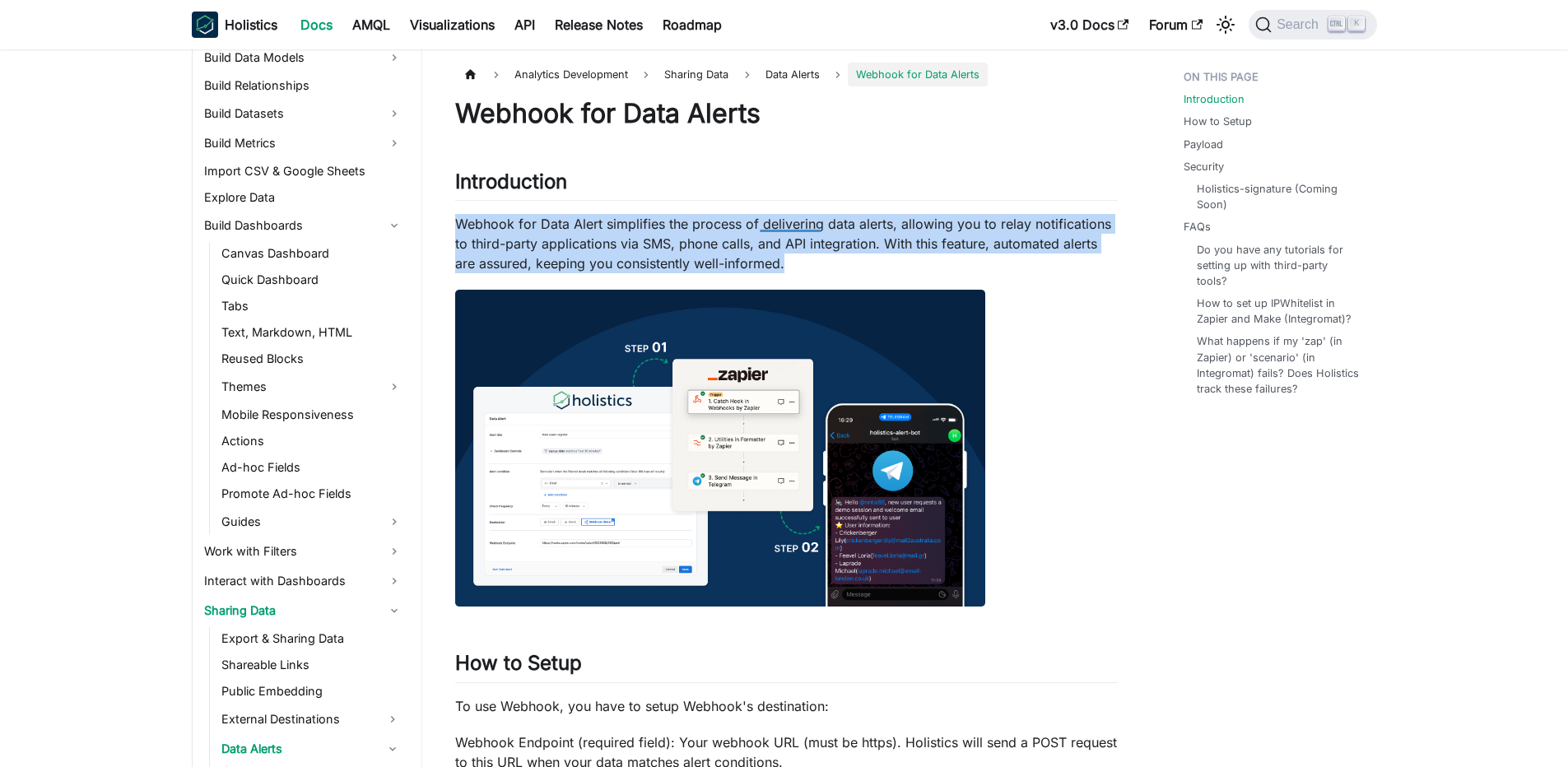
click at [811, 225] on p "Webhook for Data Alert simplifies the process of delivering data alerts, allowi…" at bounding box center [786, 243] width 663 height 59
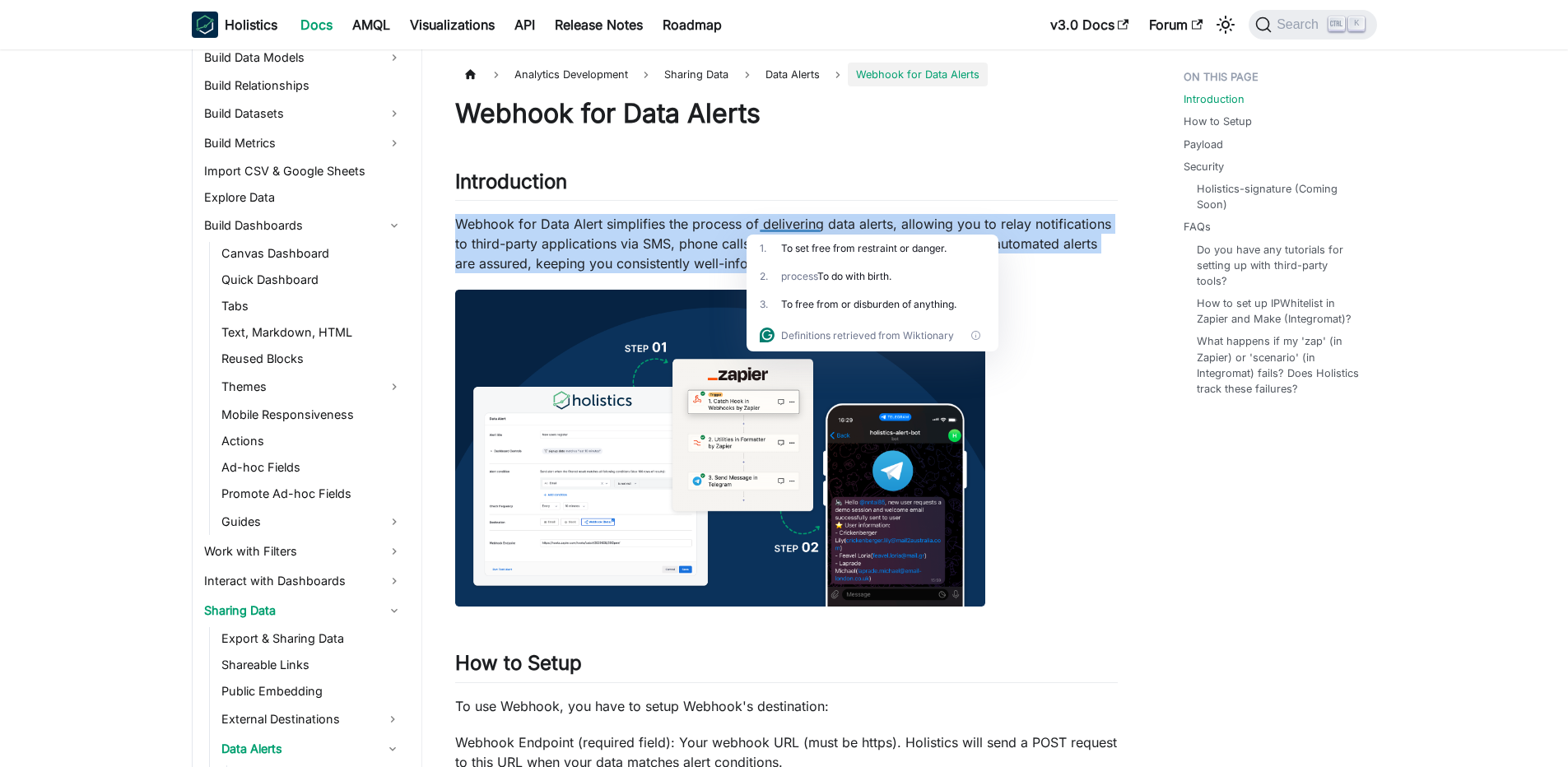
click at [647, 215] on p "Webhook for Data Alert simplifies the process of delivering data alerts, allowi…" at bounding box center [786, 243] width 663 height 59
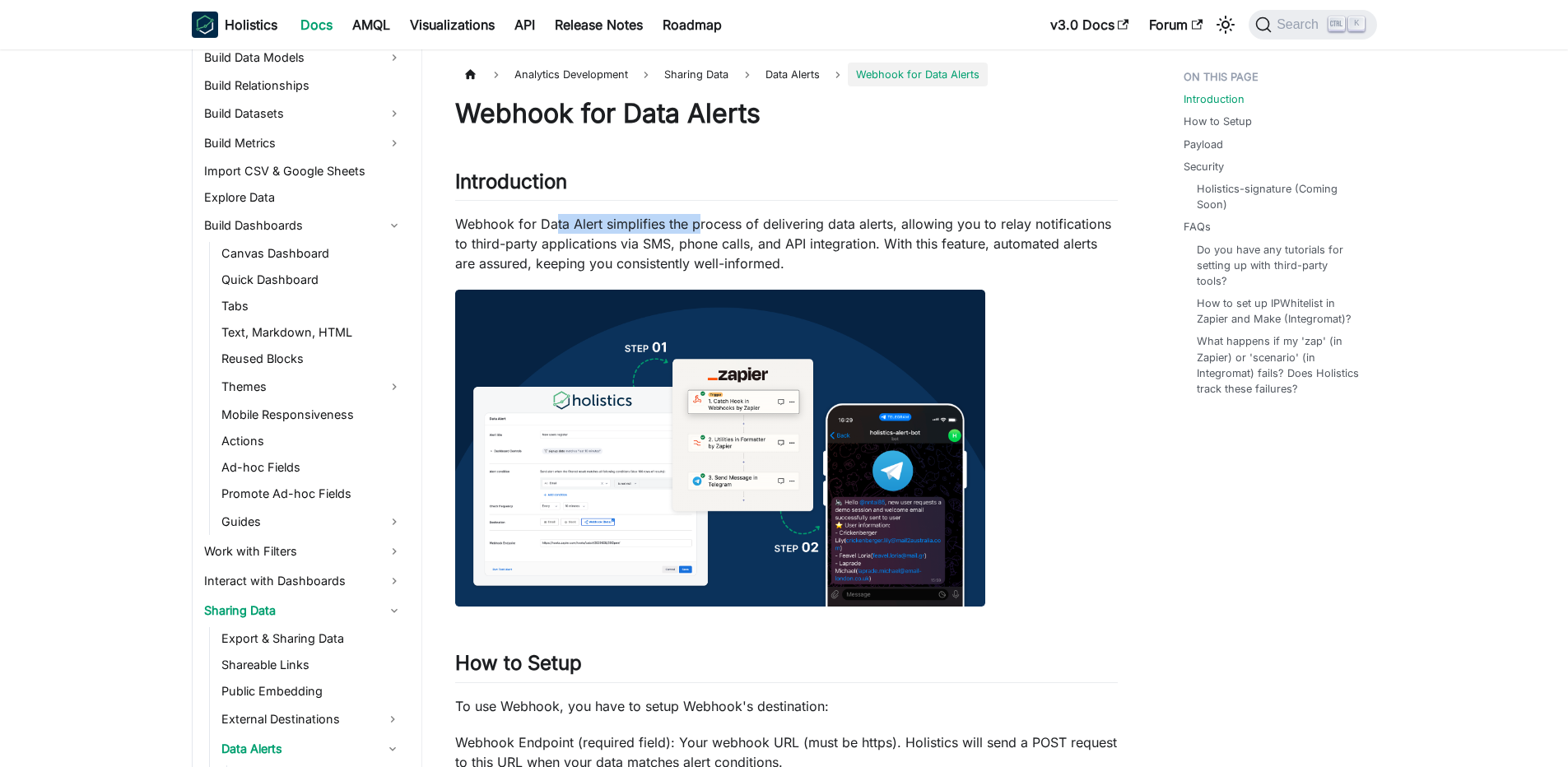
drag, startPoint x: 555, startPoint y: 219, endPoint x: 766, endPoint y: 226, distance: 211.1
click at [766, 226] on p "Webhook for Data Alert simplifies the process of delivering data alerts, allowi…" at bounding box center [786, 243] width 663 height 59
click at [767, 225] on p "Webhook for Data Alert simplifies the process of delivering data alerts, allowi…" at bounding box center [786, 243] width 663 height 59
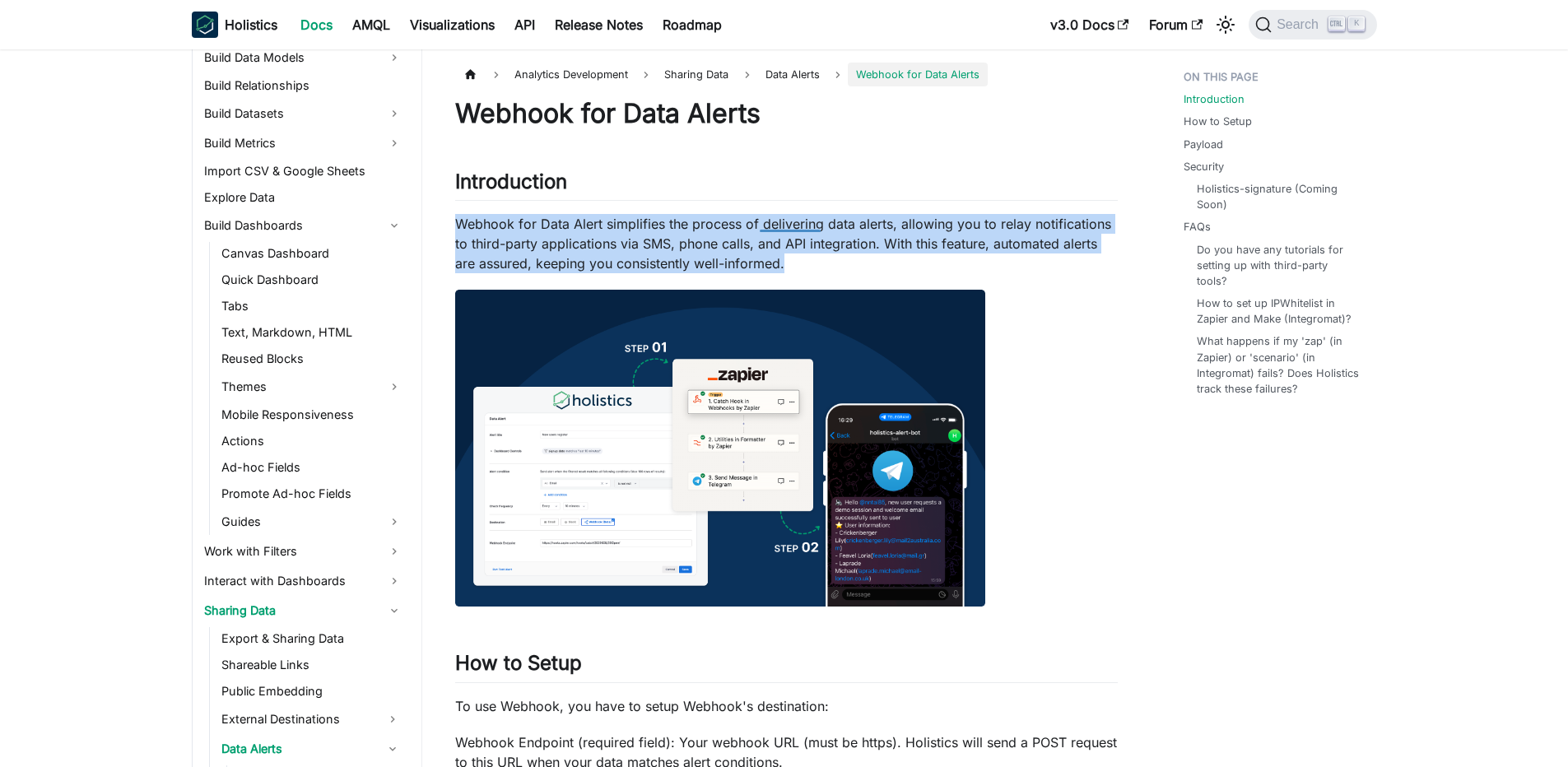
click at [767, 225] on p "Webhook for Data Alert simplifies the process of delivering data alerts, allowi…" at bounding box center [786, 243] width 663 height 59
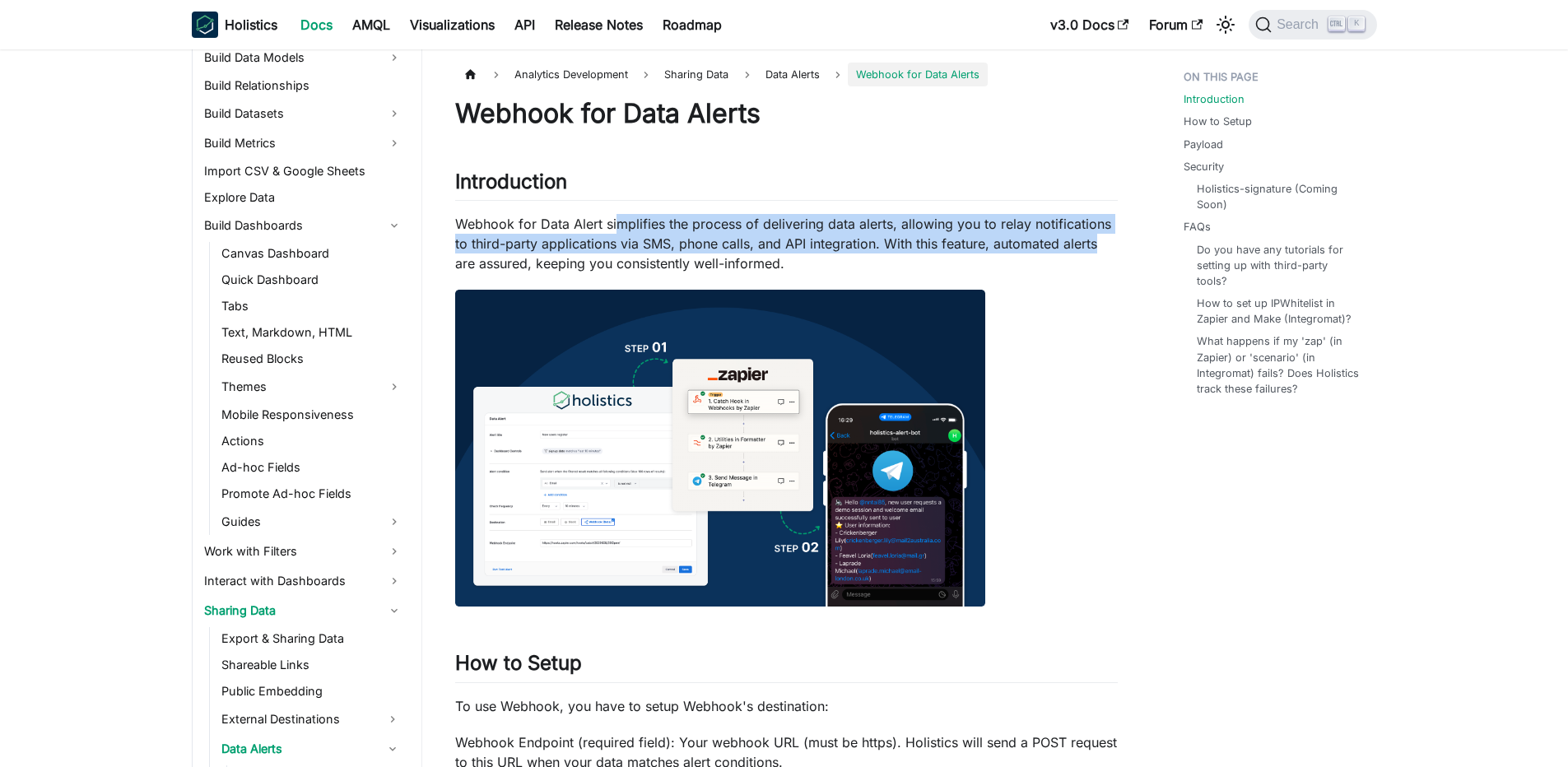
drag, startPoint x: 618, startPoint y: 224, endPoint x: 1094, endPoint y: 248, distance: 476.6
click at [1094, 248] on p "Webhook for Data Alert simplifies the process of delivering data alerts, allowi…" at bounding box center [786, 243] width 663 height 59
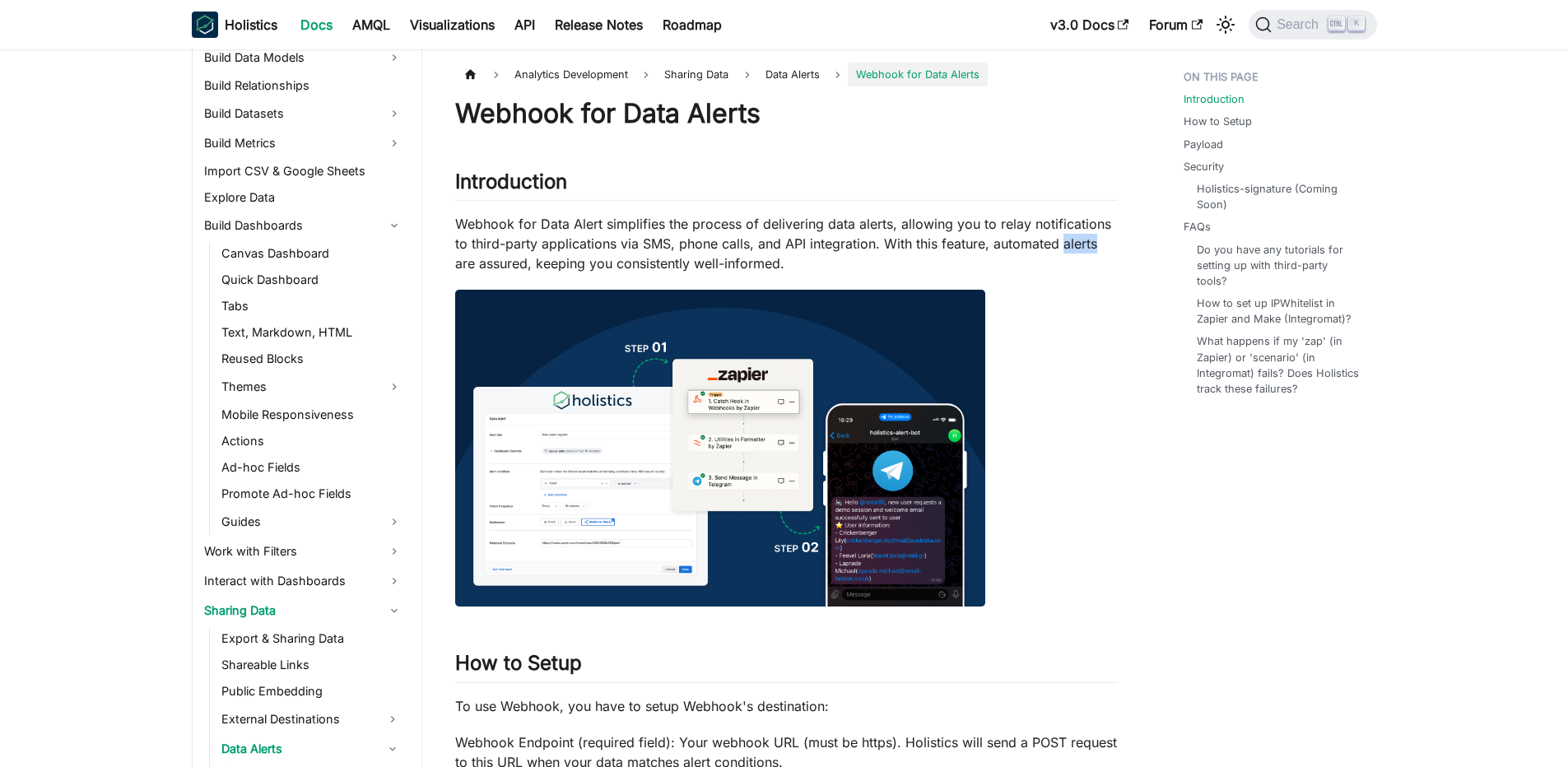
click at [1094, 248] on p "Webhook for Data Alert simplifies the process of delivering data alerts, allowi…" at bounding box center [786, 243] width 663 height 59
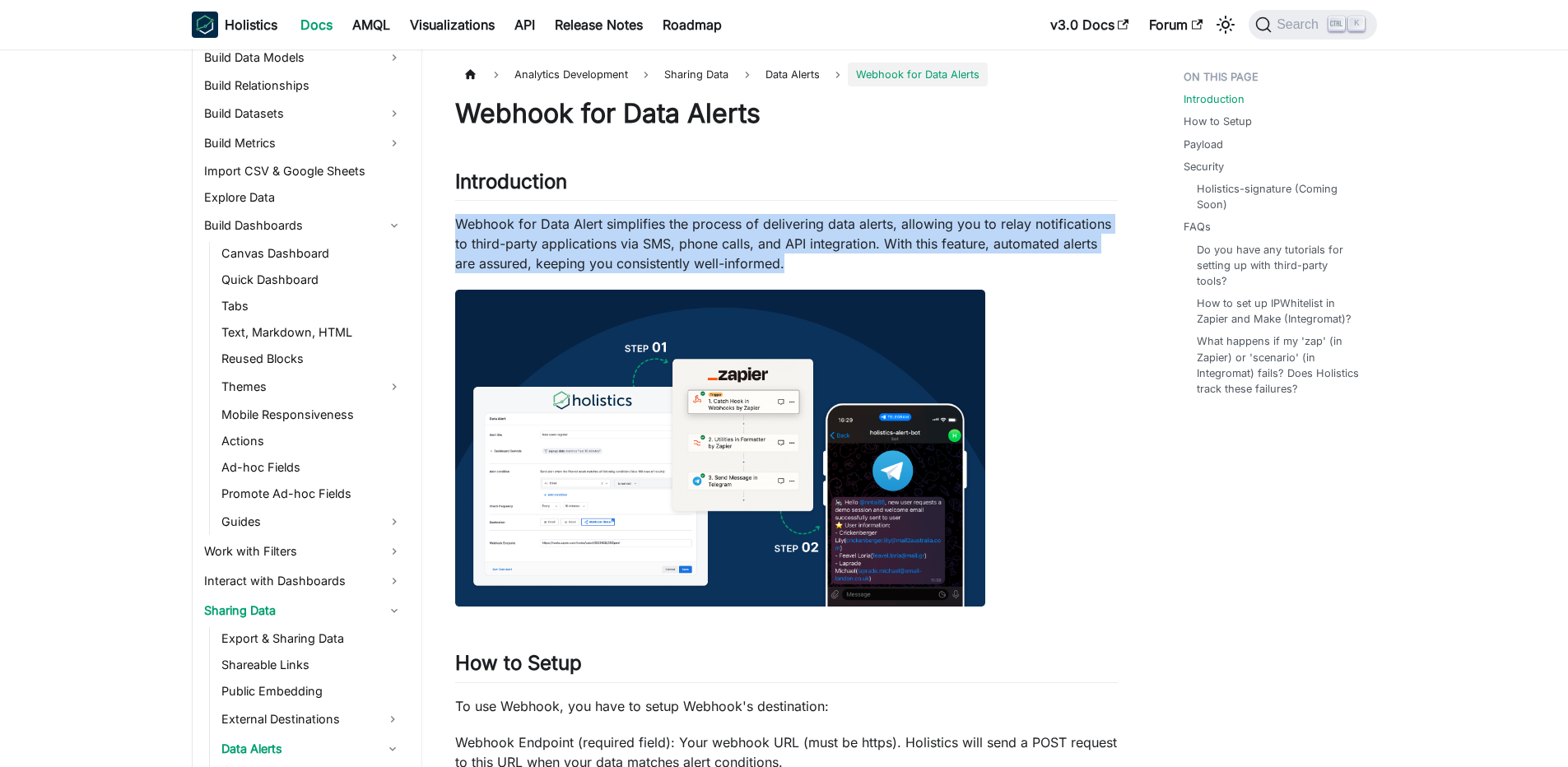
click at [1094, 248] on p "Webhook for Data Alert simplifies the process of delivering data alerts, allowi…" at bounding box center [786, 243] width 663 height 59
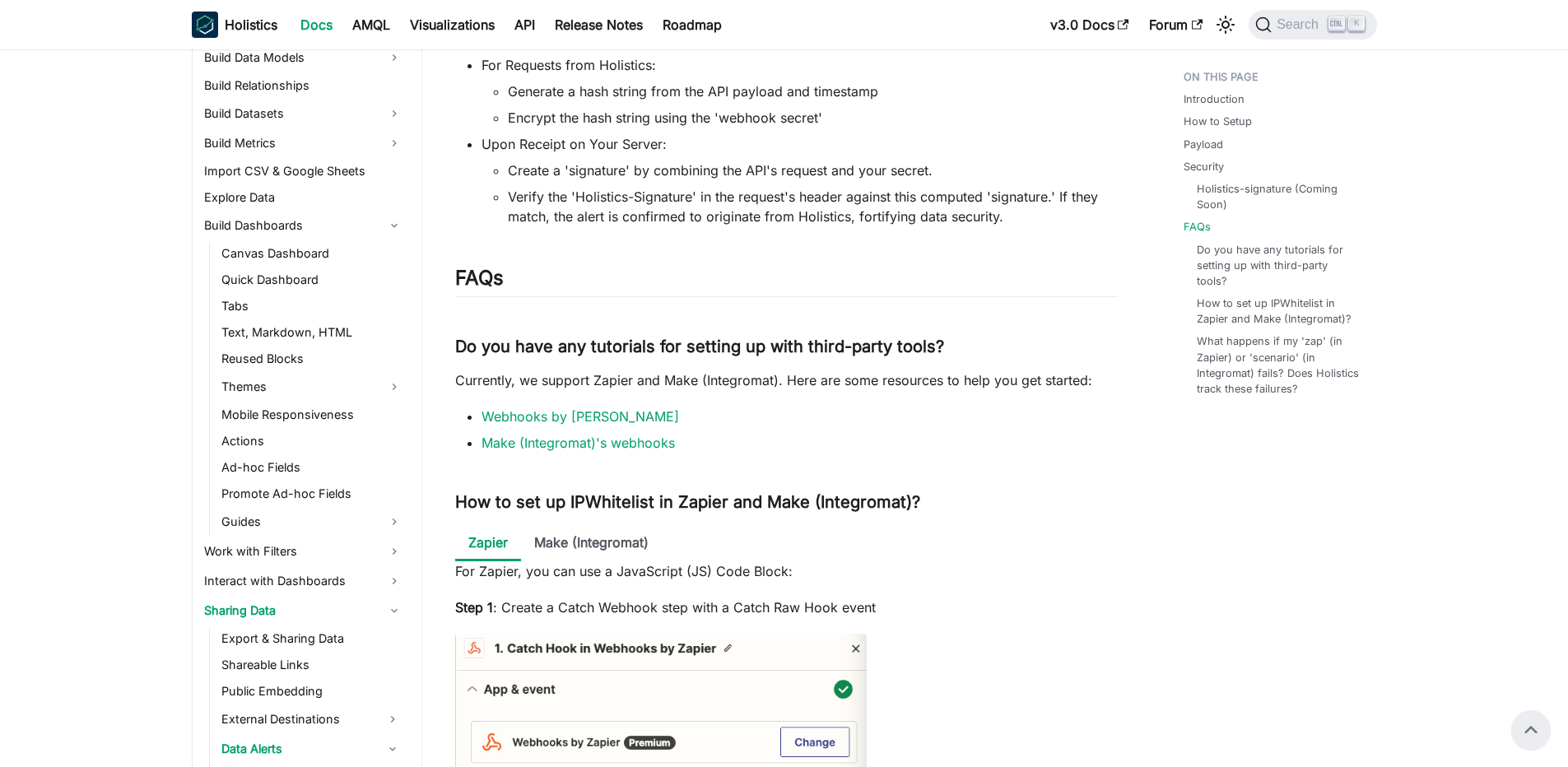
scroll to position [2665, 0]
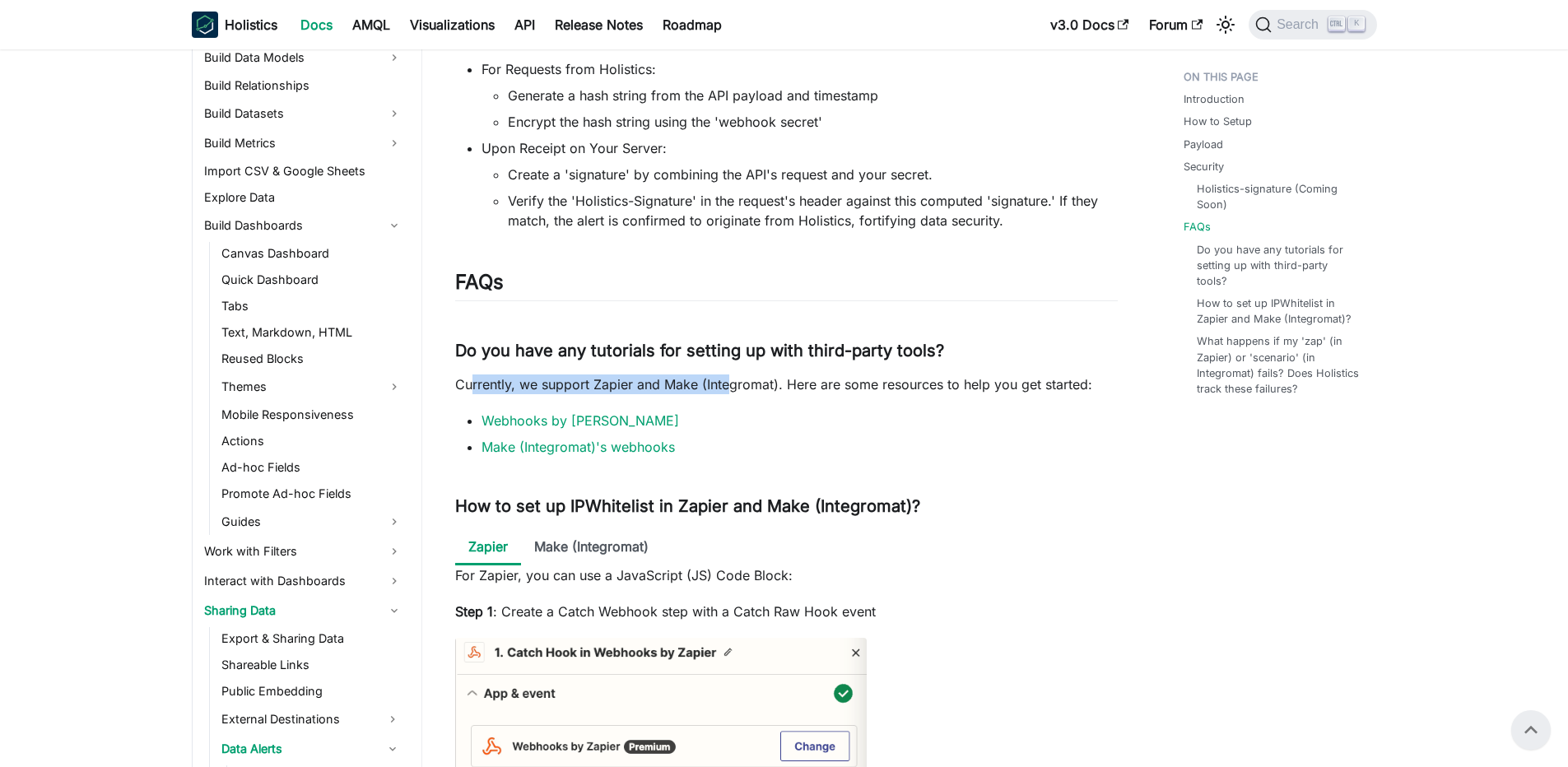
drag, startPoint x: 636, startPoint y: 385, endPoint x: 738, endPoint y: 387, distance: 102.0
click at [738, 387] on p "Currently, we support Zapier and Make (Integromat). Here are some resources to …" at bounding box center [786, 384] width 663 height 19
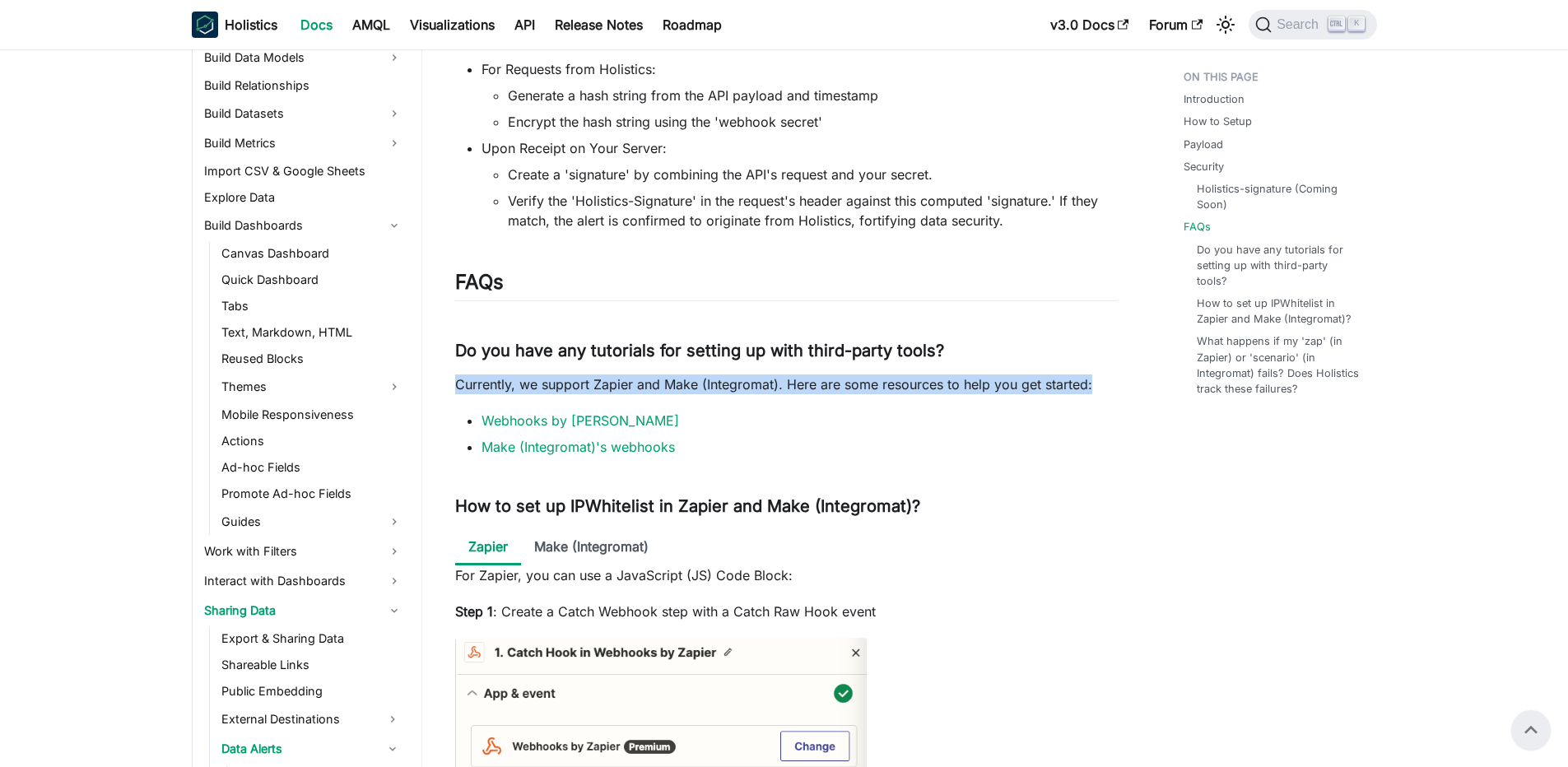
click at [738, 387] on p "Currently, we support Zapier and Make (Integromat). Here are some resources to …" at bounding box center [786, 384] width 663 height 19
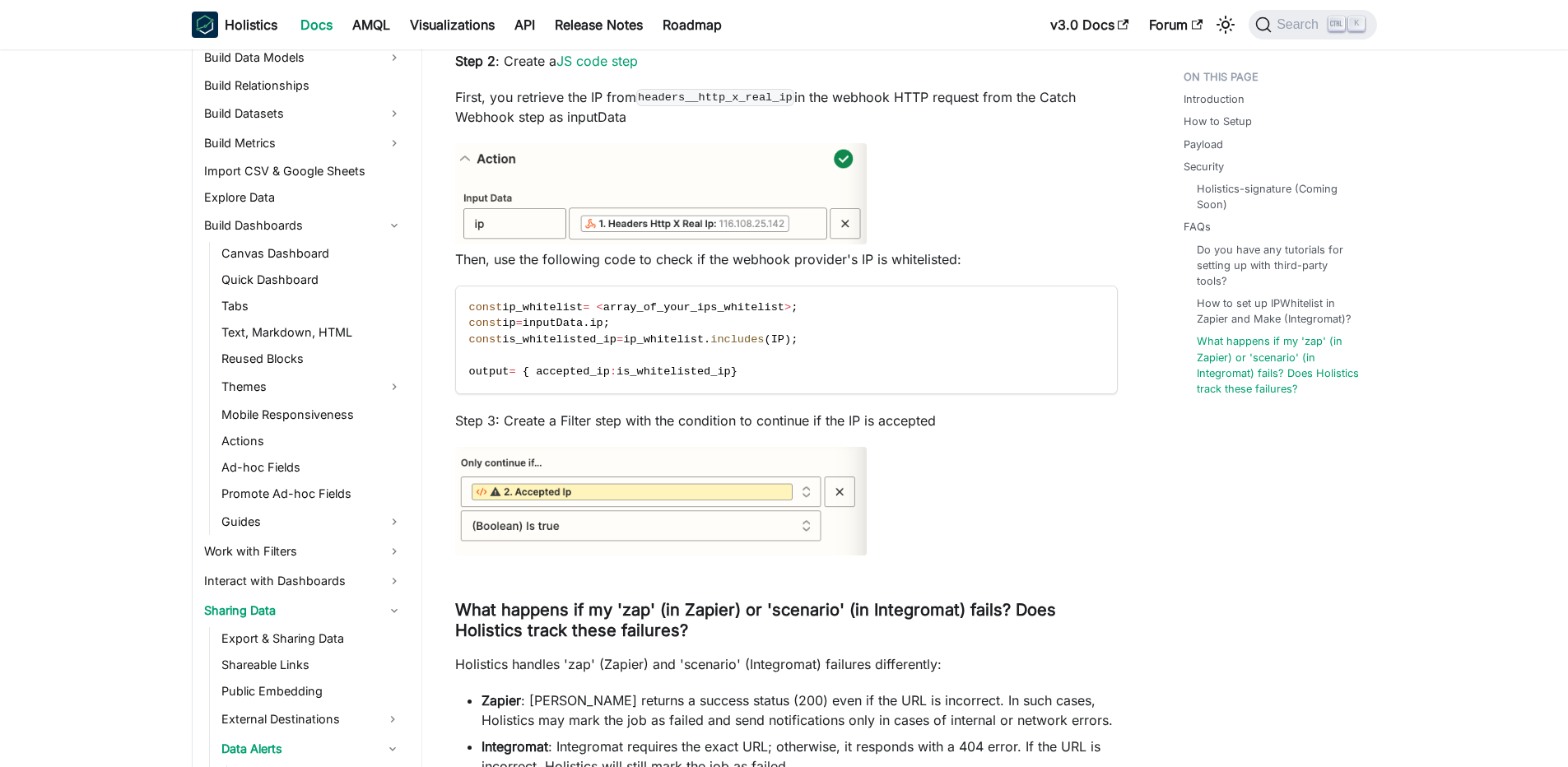
scroll to position [3745, 0]
